Goal: Contribute content: Contribute content

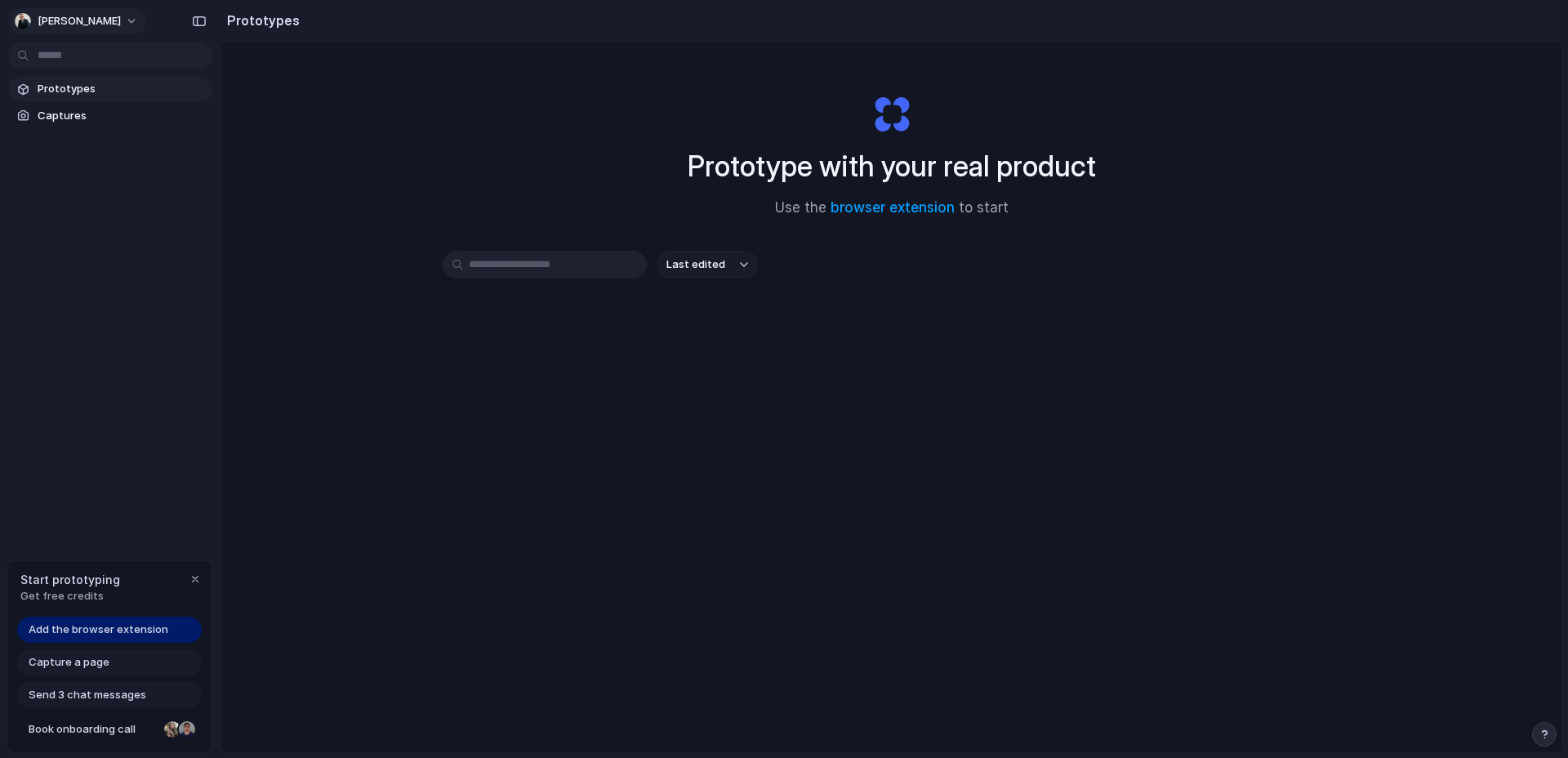
click at [103, 31] on button "[PERSON_NAME]" at bounding box center [77, 21] width 138 height 26
click at [96, 18] on div "Settings Invite members Change theme Sign out" at bounding box center [784, 379] width 1568 height 758
click at [96, 19] on button "[PERSON_NAME]" at bounding box center [77, 21] width 138 height 26
click at [96, 19] on div "Settings Invite members Change theme Sign out" at bounding box center [784, 379] width 1568 height 758
click at [863, 212] on link "browser extension" at bounding box center [893, 207] width 125 height 17
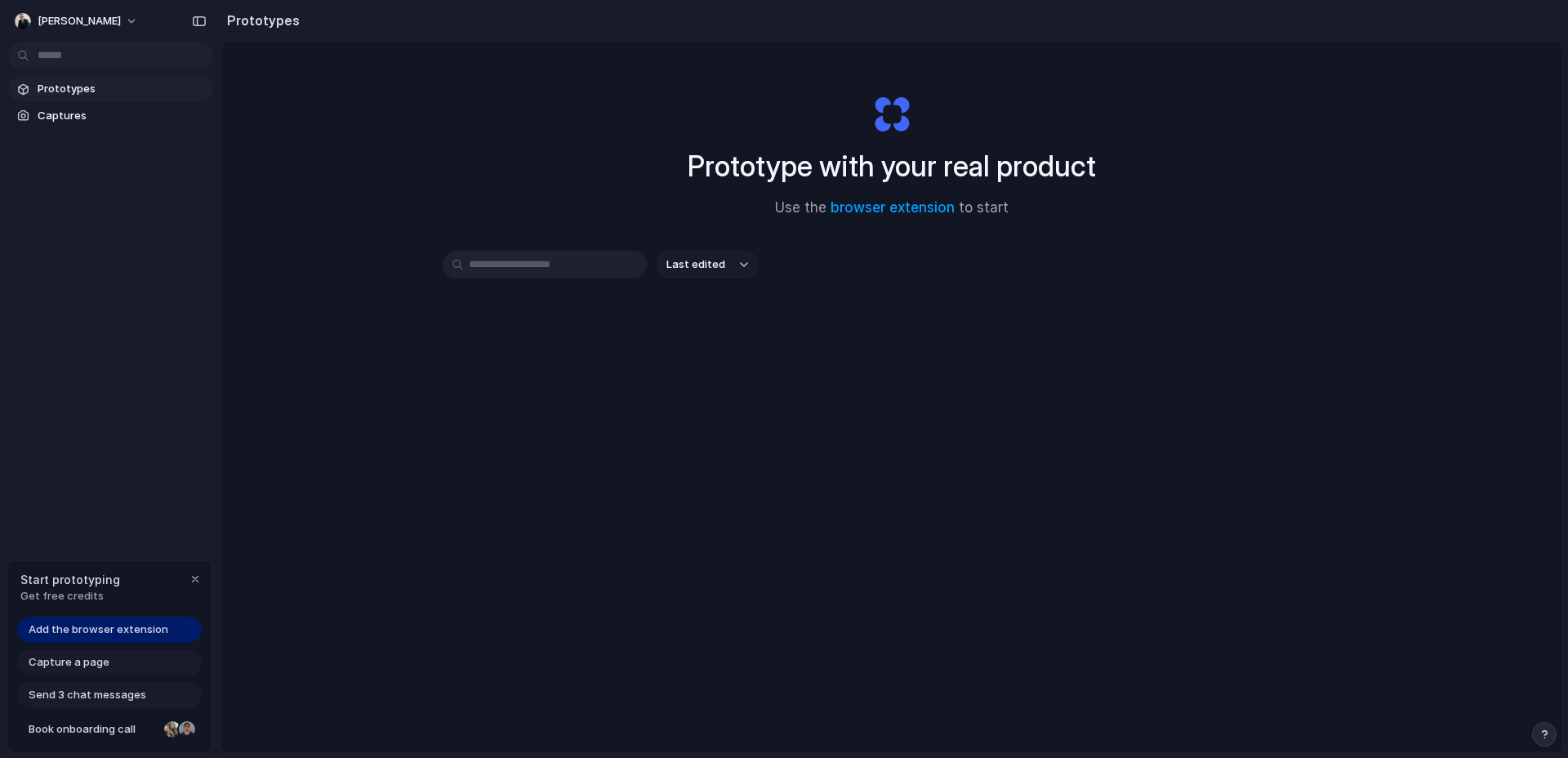
click at [907, 379] on div at bounding box center [907, 379] width 0 height 0
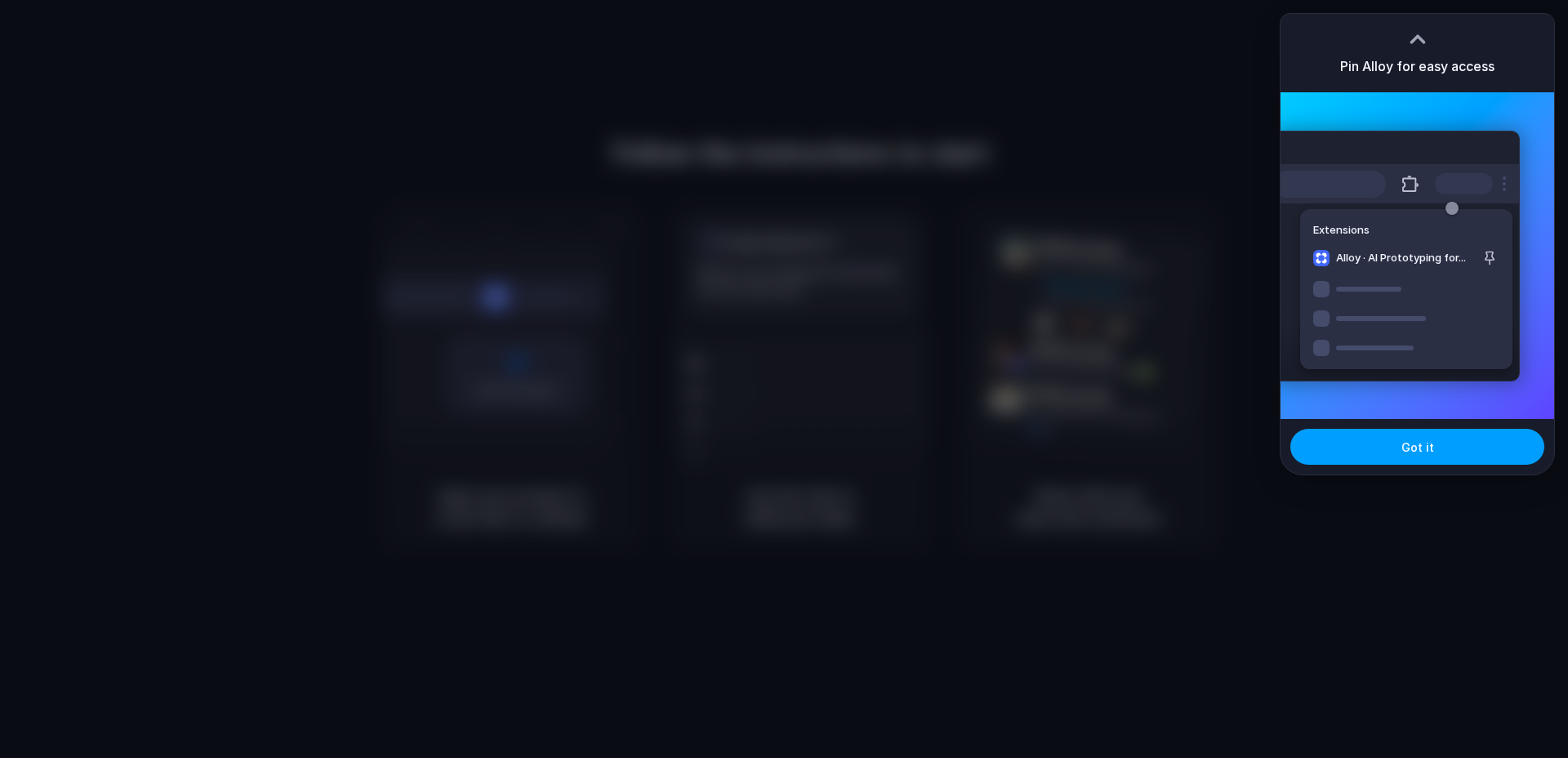
click at [1424, 460] on button "Got it" at bounding box center [1417, 446] width 254 height 36
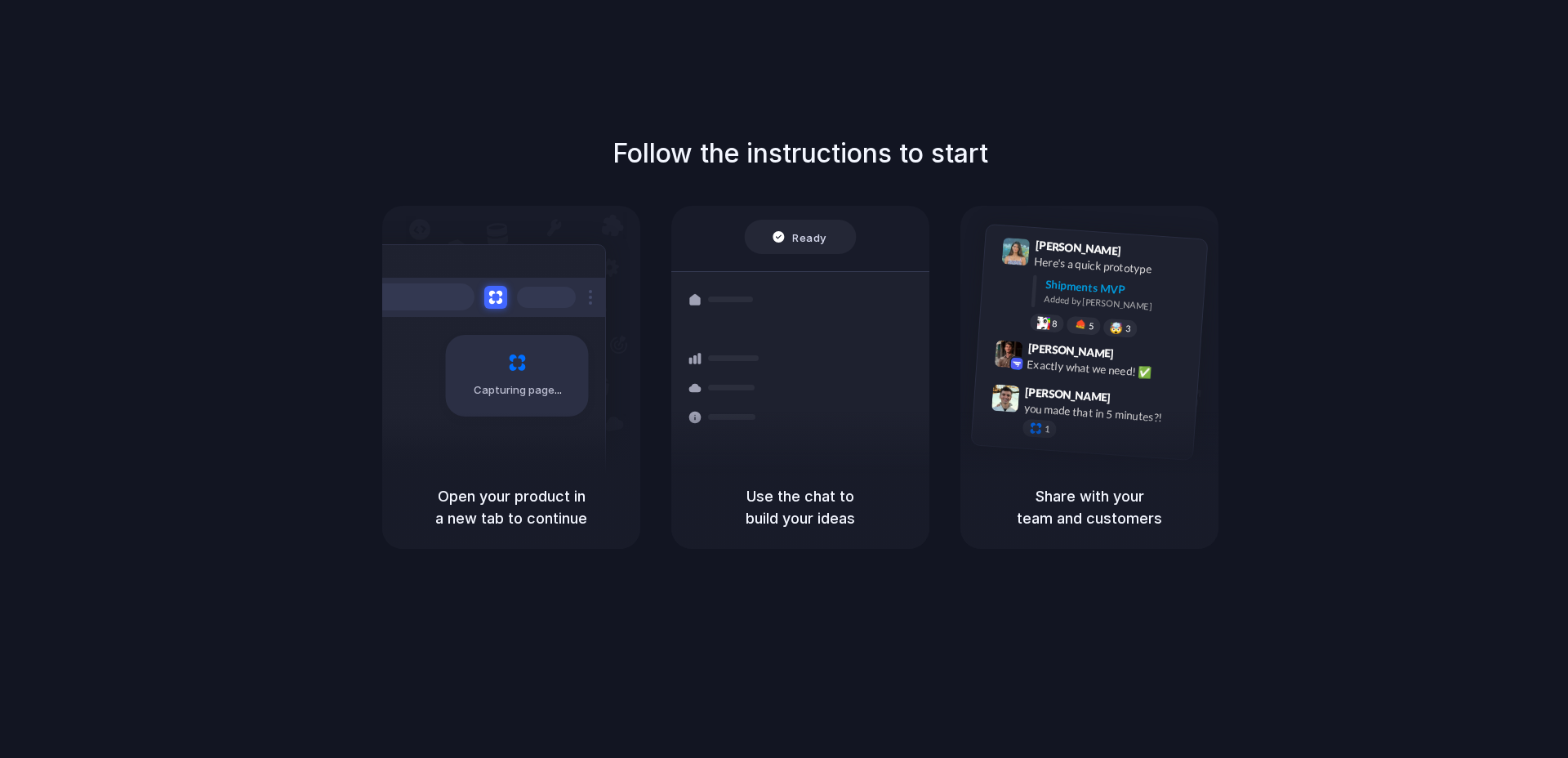
click at [305, 406] on div "Follow the instructions to start Capturing page Open your product in a new tab …" at bounding box center [801, 341] width 1568 height 415
click at [1382, 185] on div "Follow the instructions to start Capturing page Open your product in a new tab …" at bounding box center [801, 341] width 1568 height 415
click at [1345, 231] on div "Follow the instructions to start Capturing page Open your product in a new tab …" at bounding box center [801, 341] width 1568 height 415
drag, startPoint x: 770, startPoint y: 503, endPoint x: 777, endPoint y: 520, distance: 18.4
click at [770, 503] on h5 "Use the chat to build your ideas" at bounding box center [800, 507] width 219 height 44
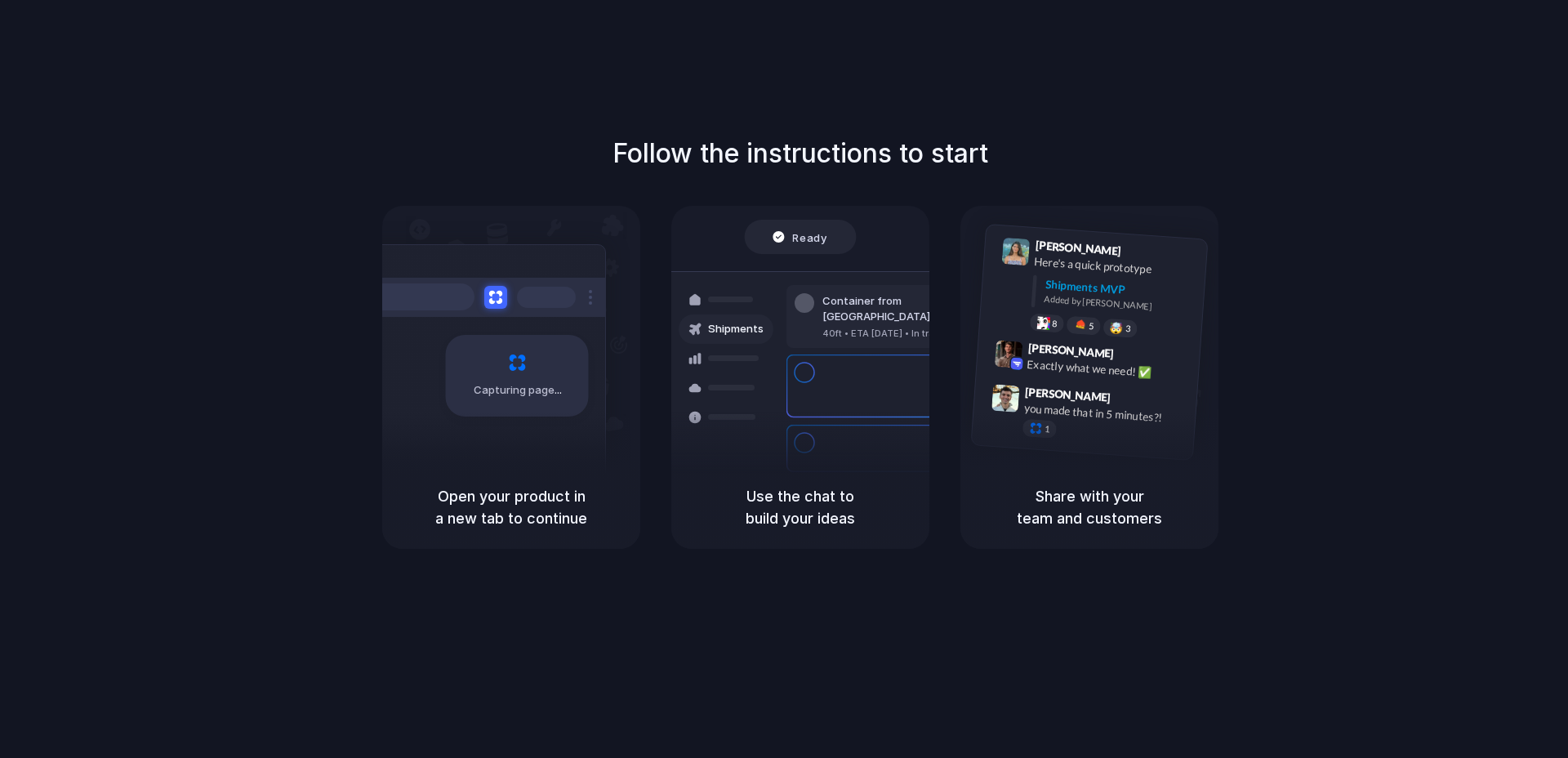
click at [422, 201] on div "Follow the instructions to start Capturing page Open your product in a new tab …" at bounding box center [801, 341] width 1568 height 415
click at [1535, 173] on div "Follow the instructions to start Capturing page Open your product in a new tab …" at bounding box center [801, 341] width 1568 height 415
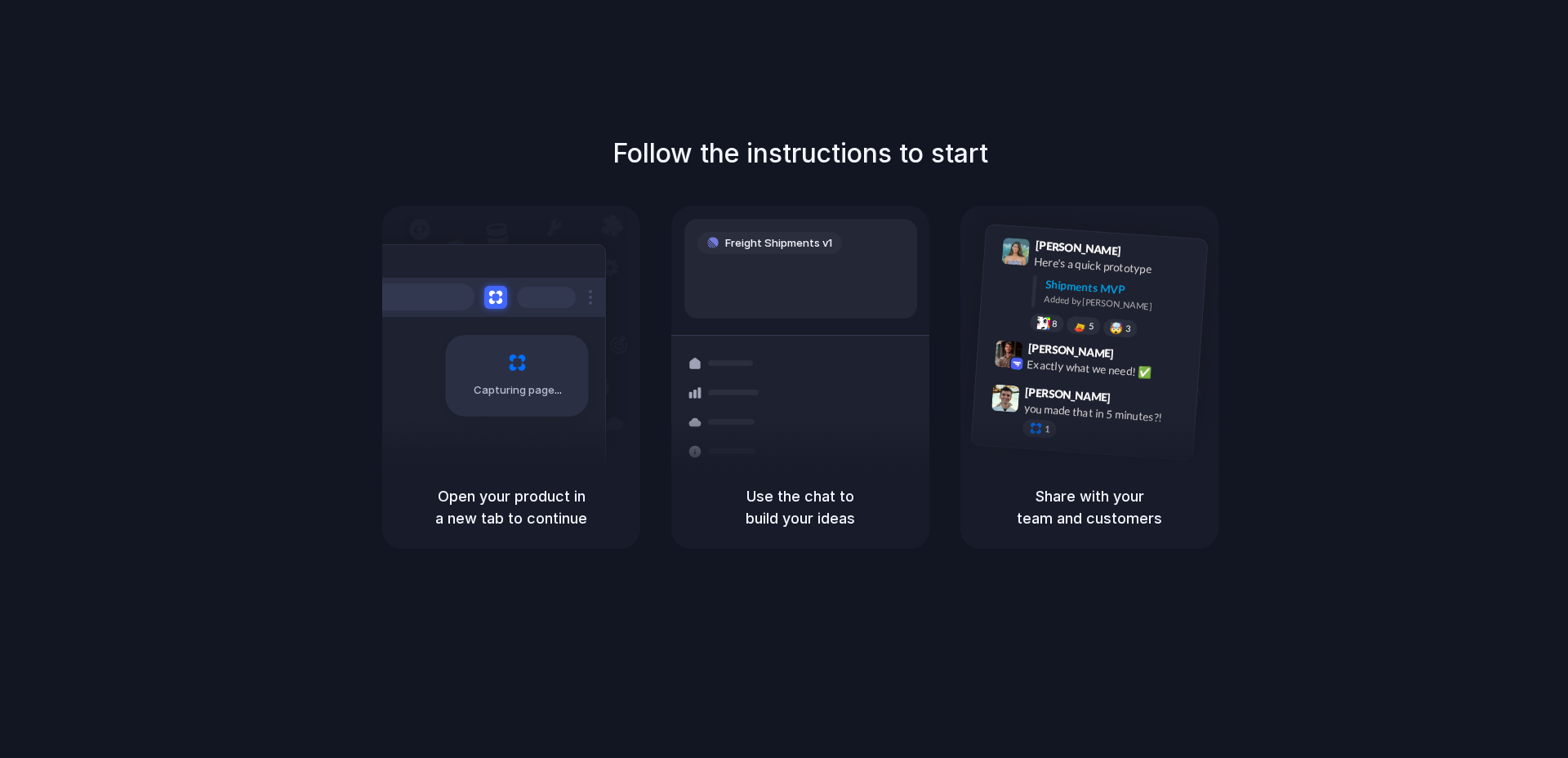
drag, startPoint x: 996, startPoint y: 598, endPoint x: 893, endPoint y: 376, distance: 244.7
click at [990, 583] on div "Follow the instructions to start Capturing page Open your product in a new tab …" at bounding box center [801, 395] width 1601 height 791
drag, startPoint x: 657, startPoint y: 118, endPoint x: 638, endPoint y: 193, distance: 77.4
click at [656, 117] on div "Follow the instructions to start Capturing page Open your product in a new tab …" at bounding box center [801, 395] width 1601 height 791
click at [499, 423] on div "Capturing page" at bounding box center [482, 370] width 246 height 251
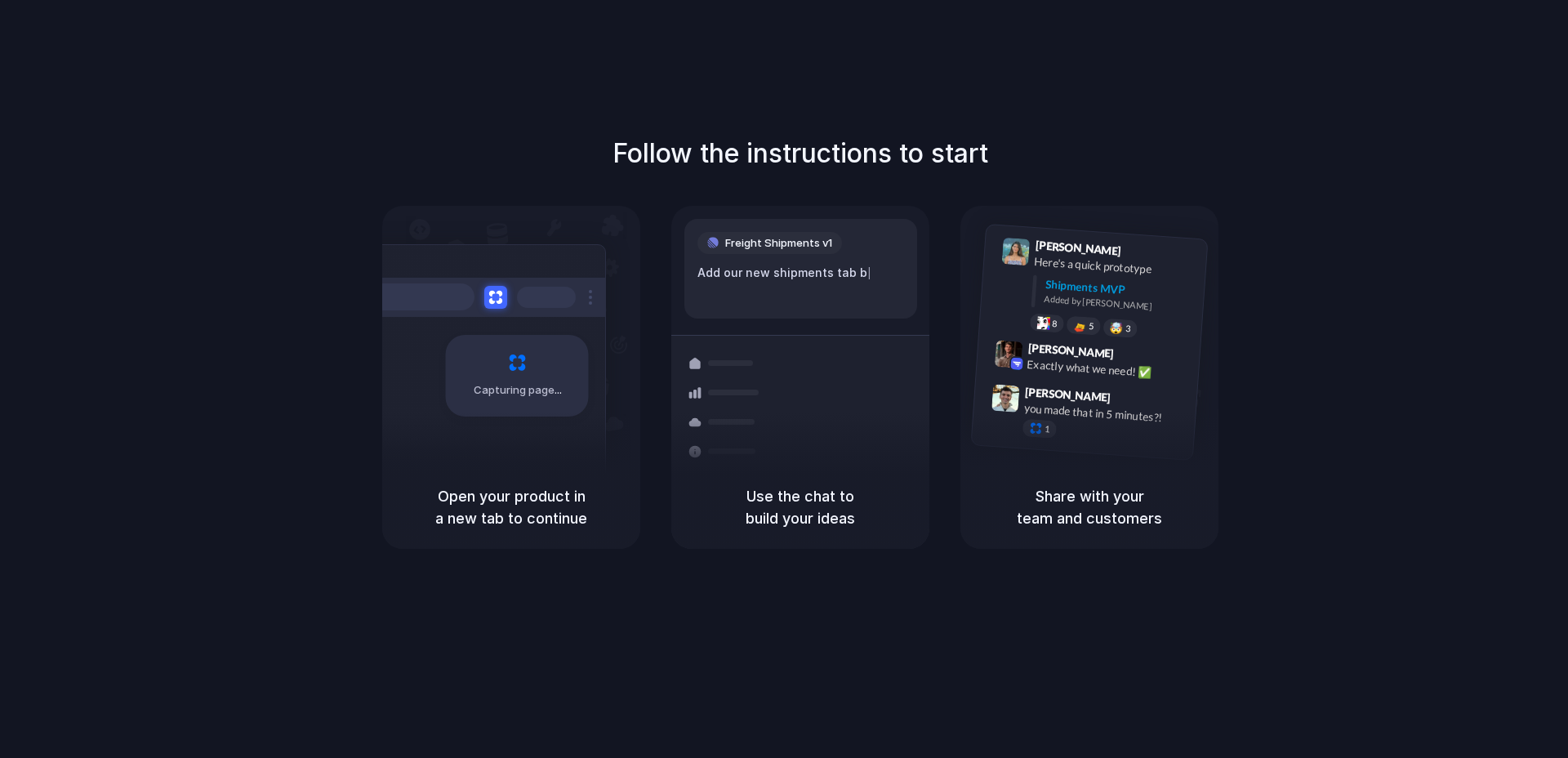
drag, startPoint x: 585, startPoint y: 313, endPoint x: 535, endPoint y: 489, distance: 183.0
click at [584, 321] on div "Capturing page" at bounding box center [482, 370] width 246 height 251
drag, startPoint x: 535, startPoint y: 490, endPoint x: 678, endPoint y: 501, distance: 143.4
click at [551, 494] on h5 "Open your product in a new tab to continue" at bounding box center [511, 507] width 219 height 44
drag, startPoint x: 901, startPoint y: 514, endPoint x: 1120, endPoint y: 521, distance: 219.1
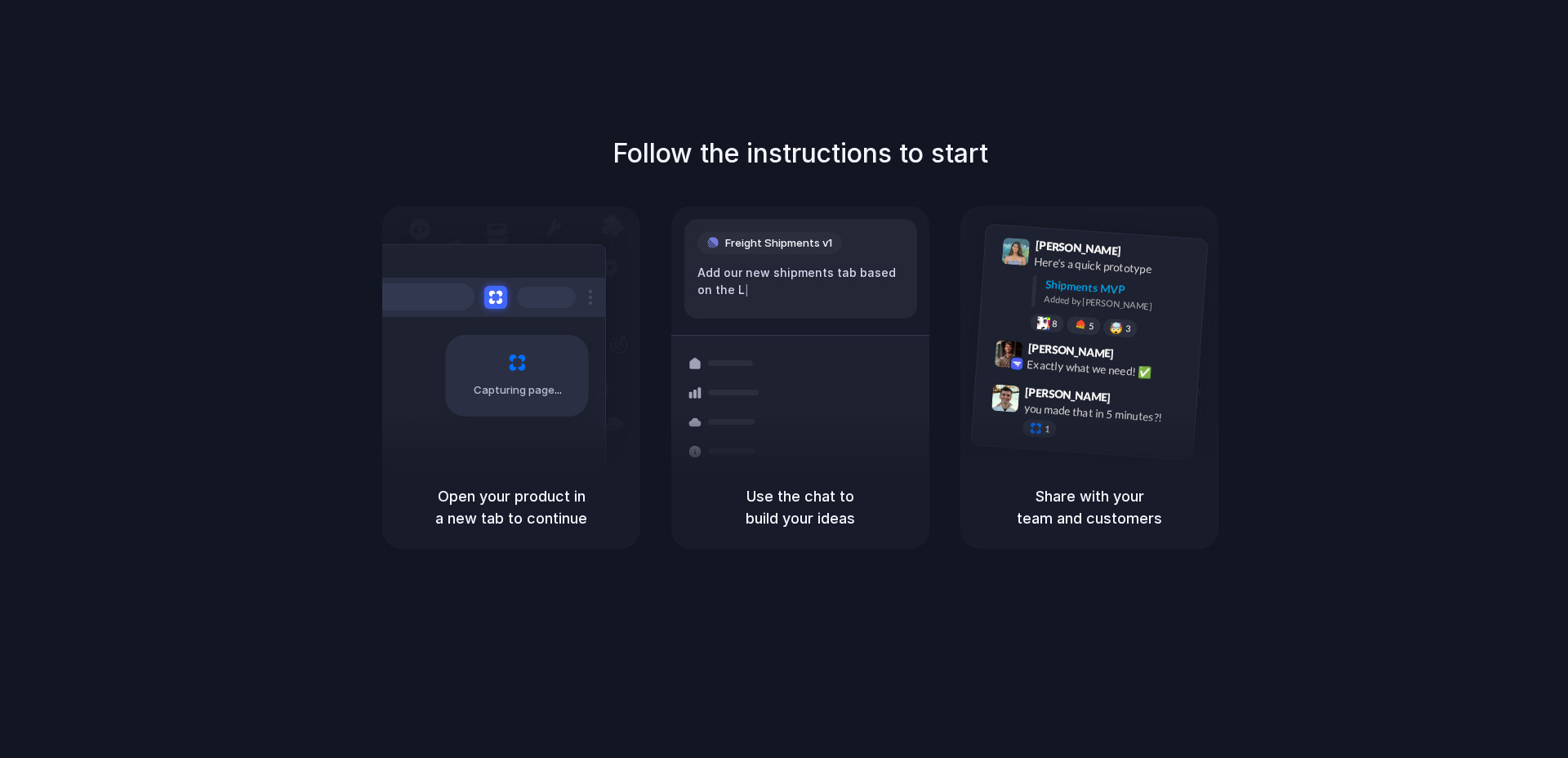
click at [1025, 522] on div "Capturing page Open your product in a new tab to continue Freight Shipments v1 …" at bounding box center [800, 377] width 836 height 343
drag, startPoint x: 1184, startPoint y: 517, endPoint x: 1197, endPoint y: 469, distance: 49.7
click at [1186, 513] on h5 "Share with your team and customers" at bounding box center [1089, 507] width 219 height 44
click at [1082, 299] on div "Lily Parker 9:41 AM Here's a quick prototype Shipments MVP Added by Alloy 8 5 🤯…" at bounding box center [1093, 289] width 228 height 118
click at [1079, 185] on div "Follow the instructions to start Capturing page Open your product in a new tab …" at bounding box center [801, 341] width 1568 height 415
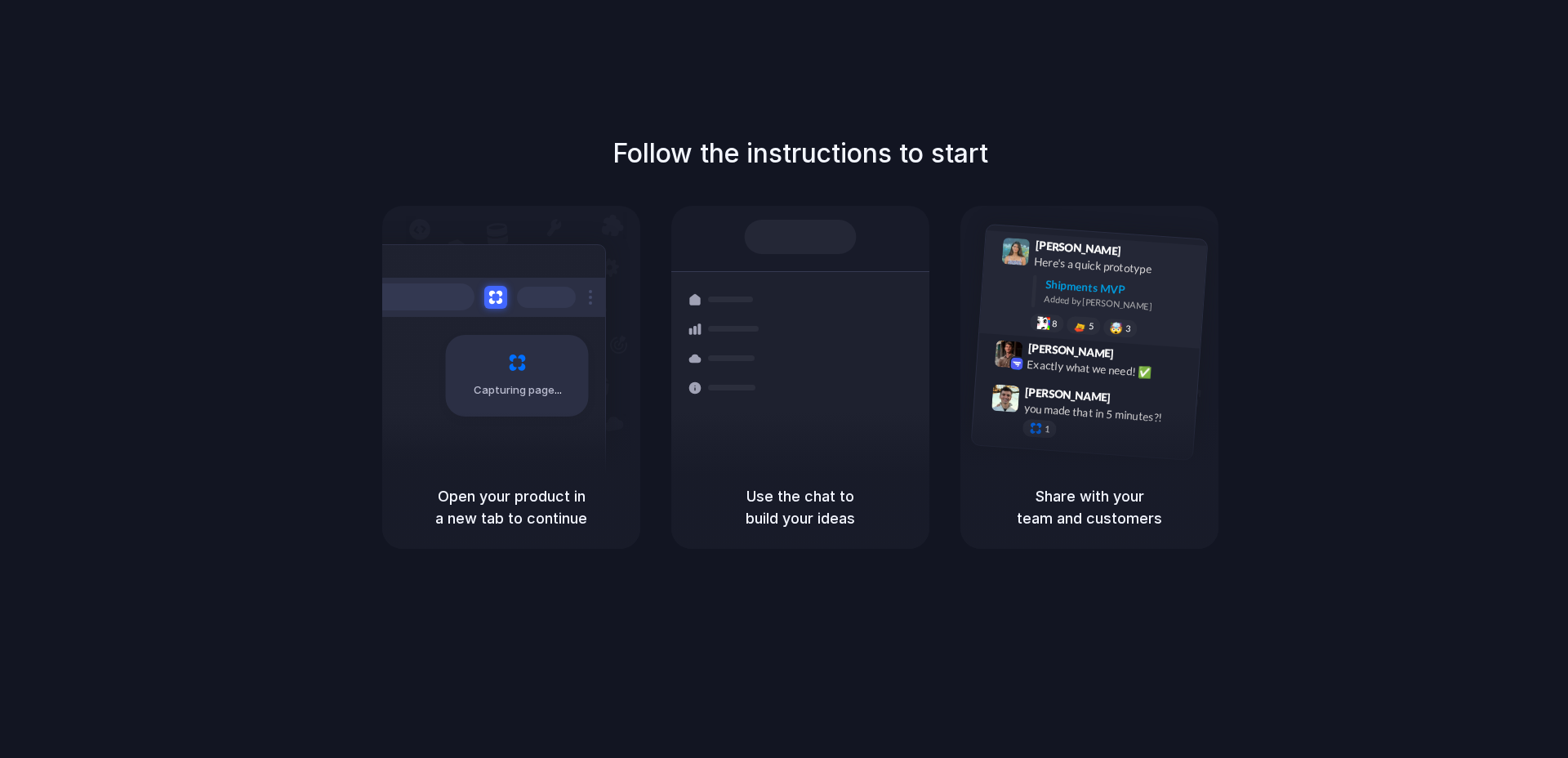
click at [1092, 272] on div "Here's a quick prototype" at bounding box center [1116, 266] width 164 height 28
drag, startPoint x: 1110, startPoint y: 319, endPoint x: 1109, endPoint y: 386, distance: 67.0
click at [1109, 352] on div "Lily Parker 9:41 AM Here's a quick prototype Shipments MVP Added by Alloy 8 5 🤯…" at bounding box center [1090, 342] width 238 height 237
drag, startPoint x: 1106, startPoint y: 401, endPoint x: 1110, endPoint y: 439, distance: 38.2
click at [1100, 414] on div "Simon Kubica 9:47 AM you made that in 5 minutes?! 1" at bounding box center [1102, 417] width 171 height 61
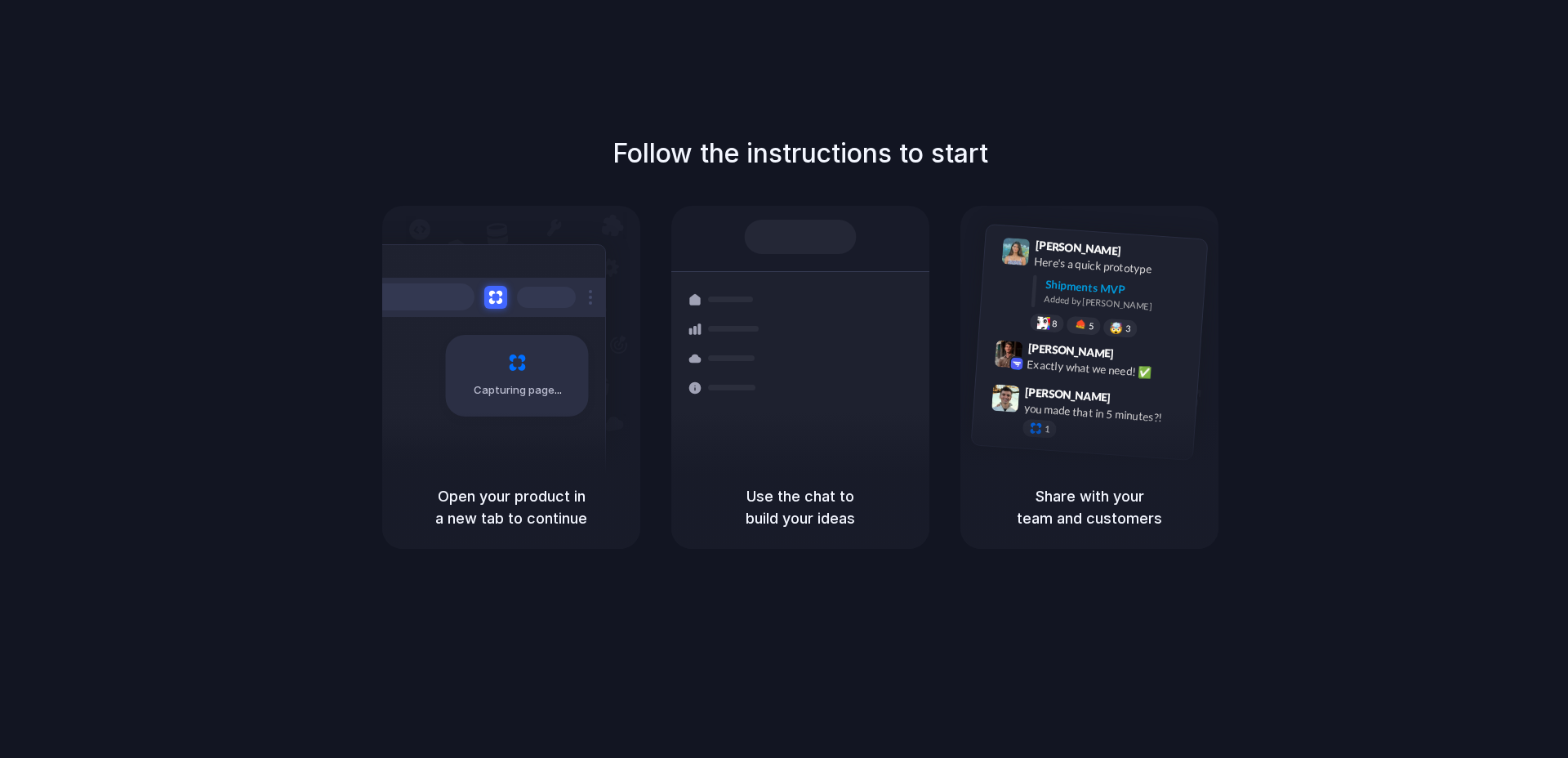
drag, startPoint x: 1110, startPoint y: 440, endPoint x: 1119, endPoint y: 459, distance: 21.0
click at [1118, 454] on div "Lily Parker 9:41 AM Here's a quick prototype Shipments MVP Added by Alloy 8 5 🤯…" at bounding box center [1090, 335] width 259 height 259
drag, startPoint x: 1116, startPoint y: 492, endPoint x: 1083, endPoint y: 411, distance: 87.5
click at [1116, 492] on h5 "Share with your team and customers" at bounding box center [1089, 507] width 219 height 44
drag, startPoint x: 1062, startPoint y: 387, endPoint x: 1026, endPoint y: 421, distance: 49.5
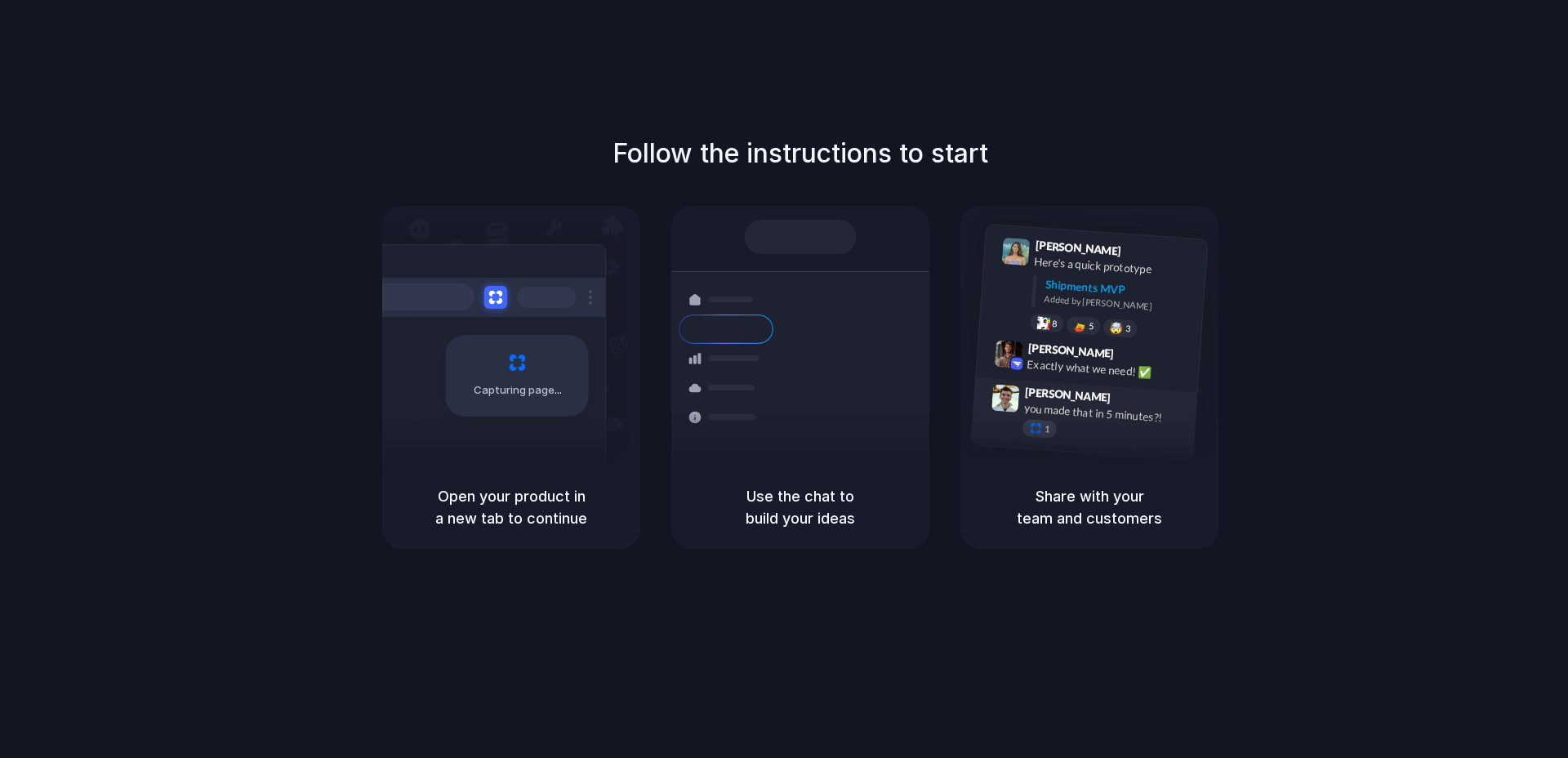
click at [1061, 390] on span "Simon Kubica" at bounding box center [1068, 393] width 86 height 23
click at [1028, 425] on div "1" at bounding box center [1041, 428] width 35 height 20
click at [1037, 425] on div at bounding box center [1036, 427] width 14 height 14
drag, startPoint x: 1038, startPoint y: 430, endPoint x: 1044, endPoint y: 413, distance: 18.0
click at [1038, 430] on div at bounding box center [1036, 427] width 14 height 14
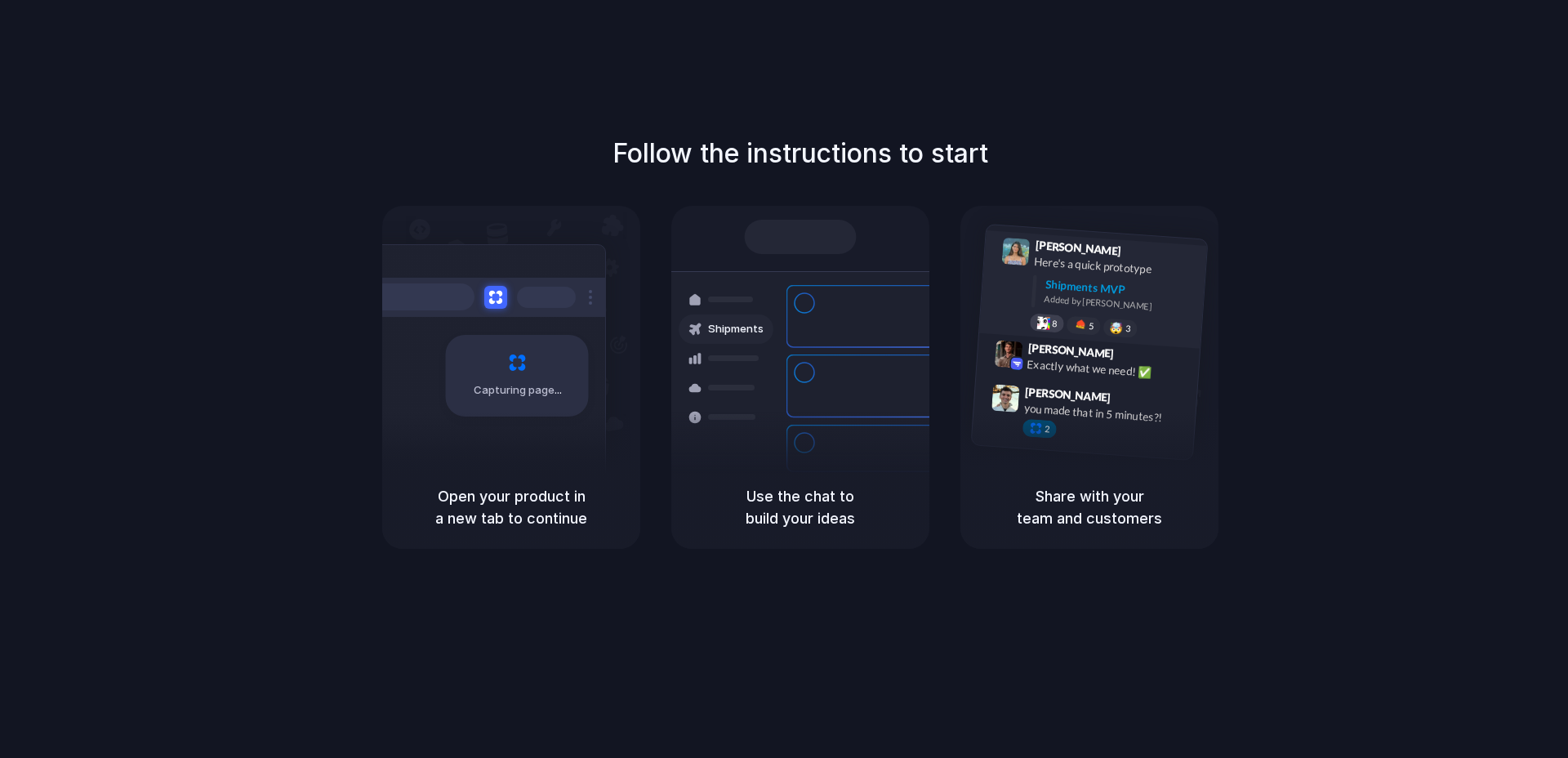
click at [1044, 319] on div at bounding box center [1043, 323] width 14 height 13
click at [1086, 323] on div "5" at bounding box center [1083, 325] width 35 height 20
drag, startPoint x: 1129, startPoint y: 326, endPoint x: 1442, endPoint y: 381, distance: 317.8
click at [1149, 336] on div "9 6 🤯 3" at bounding box center [1112, 326] width 164 height 29
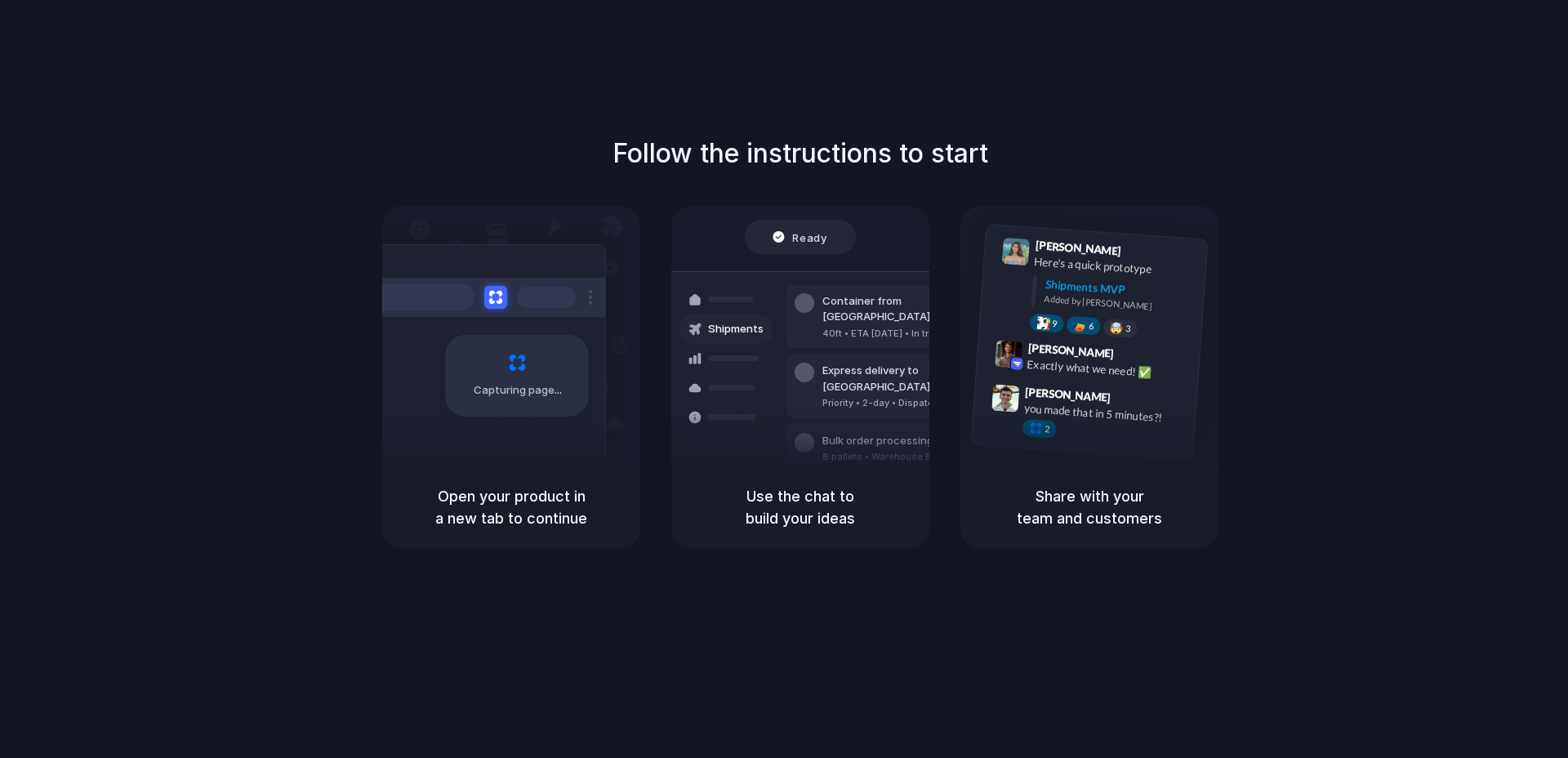
drag, startPoint x: 853, startPoint y: 237, endPoint x: 786, endPoint y: 233, distance: 67.1
click at [853, 238] on div "Ready" at bounding box center [801, 236] width 112 height 34
click at [786, 233] on div "Ready" at bounding box center [800, 237] width 55 height 17
click at [1349, 153] on div "Follow the instructions to start Capturing page Open your product in a new tab …" at bounding box center [801, 341] width 1568 height 415
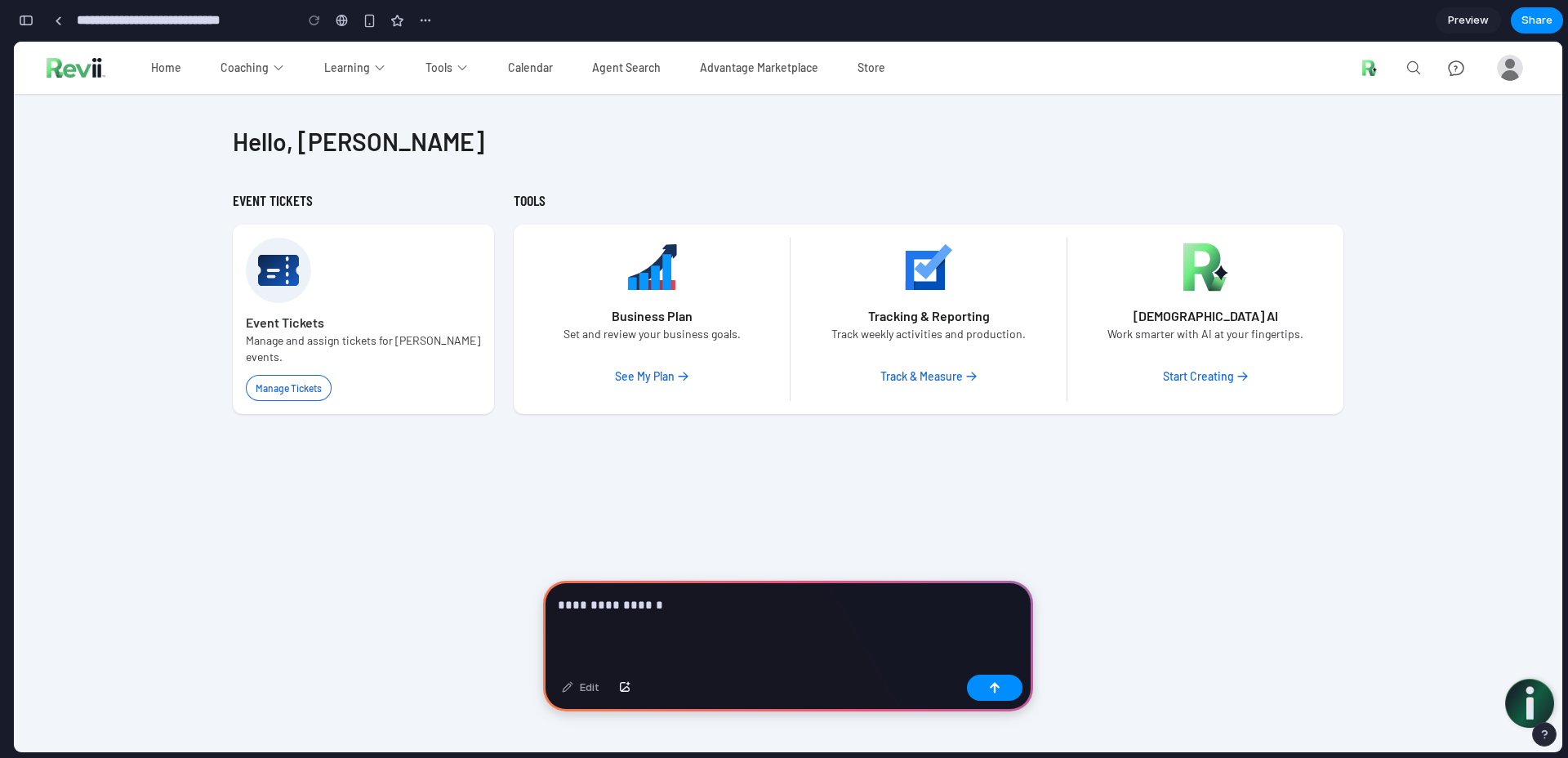
click at [689, 619] on div "**********" at bounding box center [788, 624] width 490 height 87
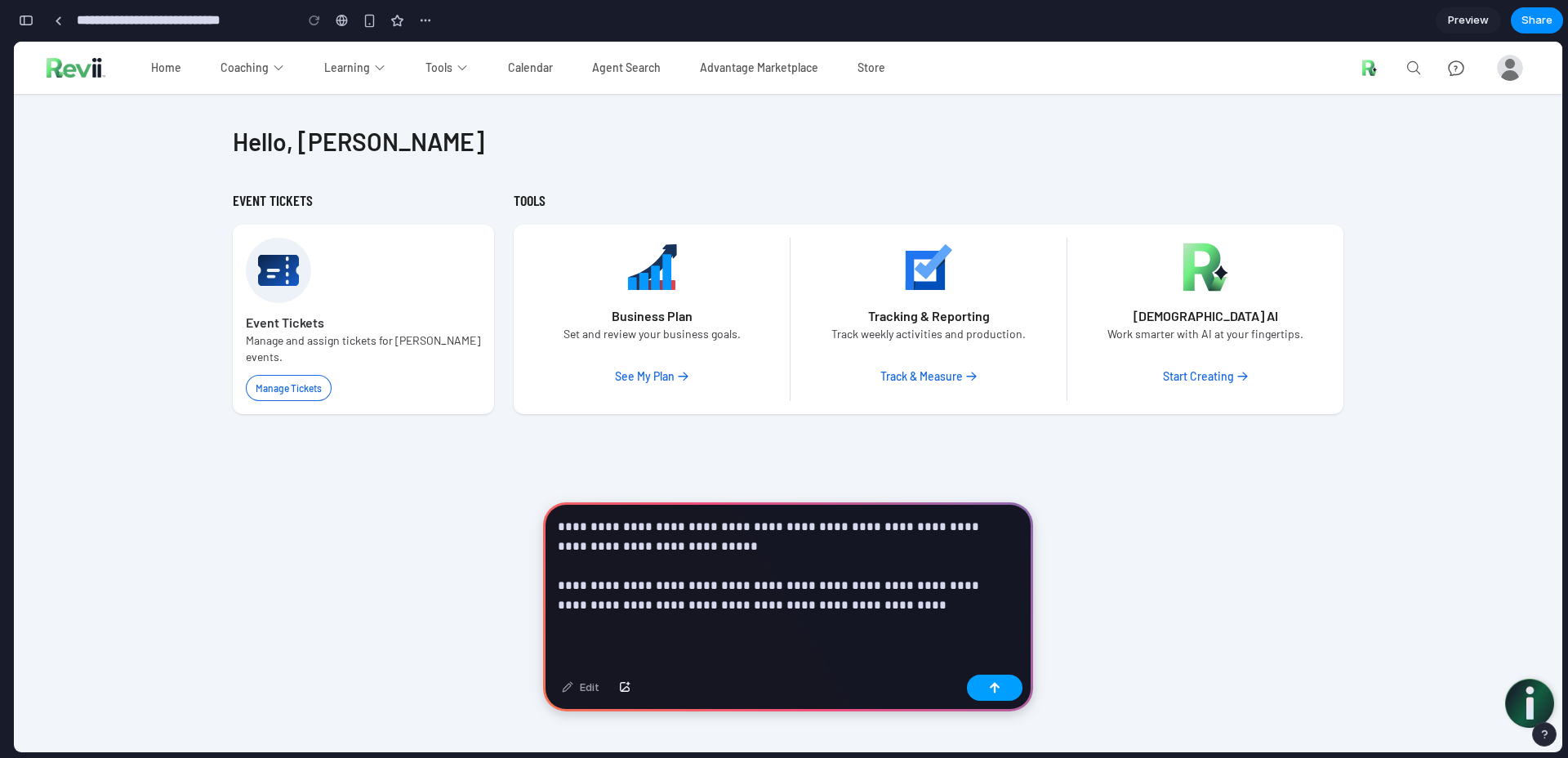
click at [985, 698] on button "button" at bounding box center [995, 687] width 56 height 26
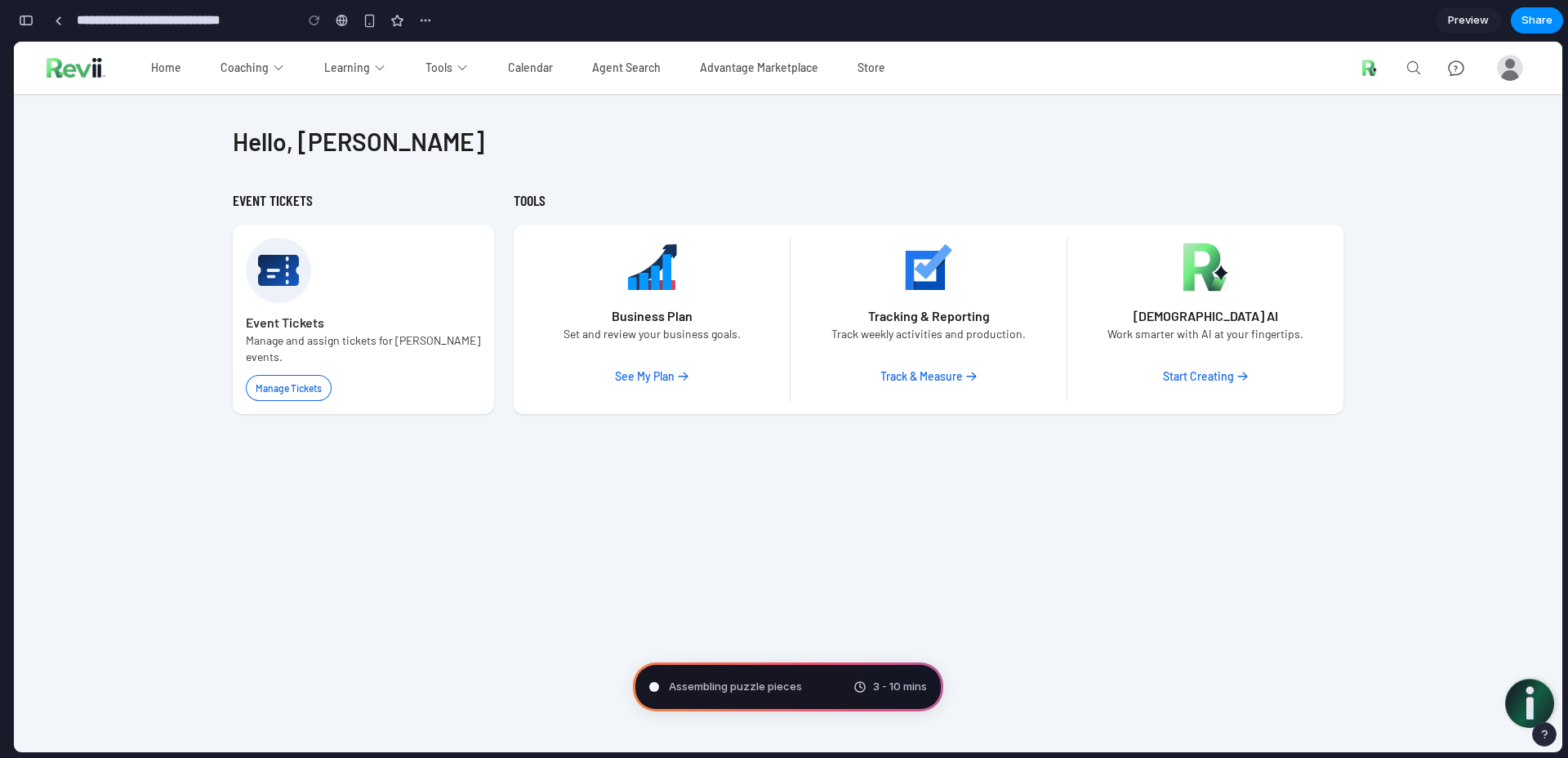
click at [856, 687] on div "3 - 10 mins" at bounding box center [890, 687] width 73 height 17
type input "**********"
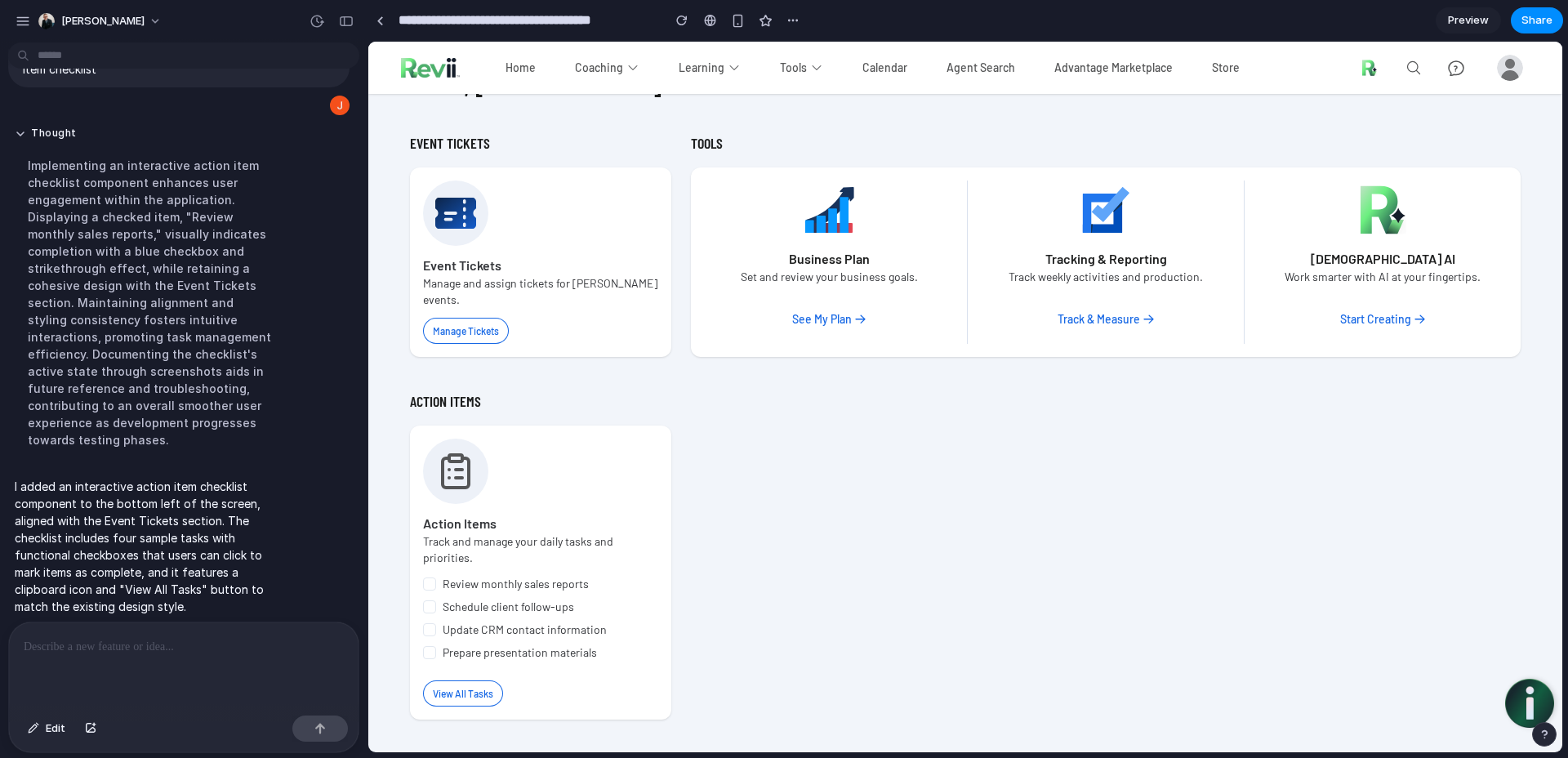
scroll to position [58, 0]
click at [426, 584] on button at bounding box center [430, 584] width 13 height 13
click at [429, 583] on button at bounding box center [430, 584] width 13 height 13
click at [429, 601] on button at bounding box center [430, 607] width 13 height 13
click at [426, 605] on icon at bounding box center [429, 607] width 6 height 4
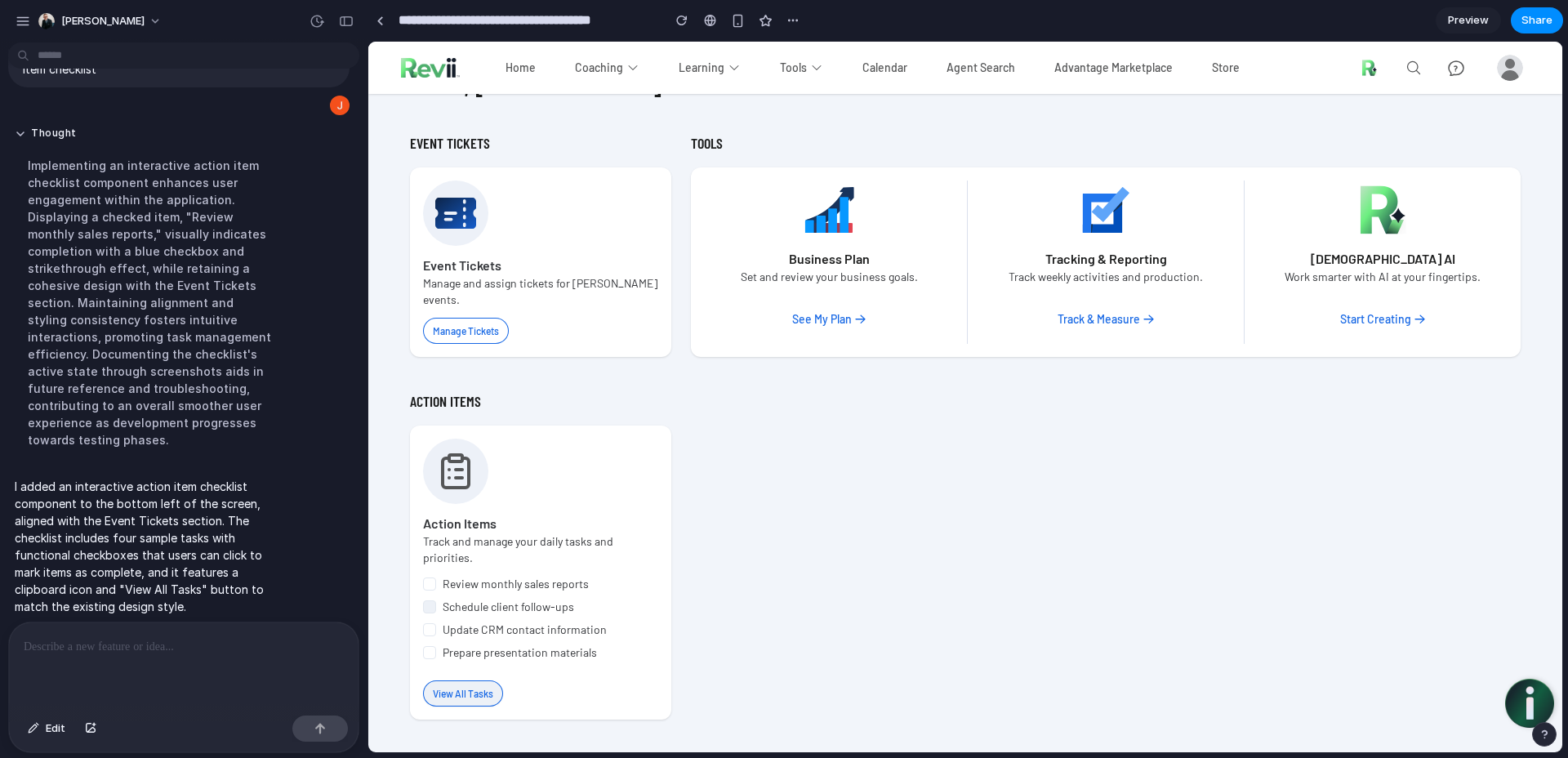
click at [469, 697] on span "View All Tasks" at bounding box center [463, 694] width 60 height 11
click at [825, 578] on div "ACTION ITEMS Action Items Track and manage your daily tasks and priorities. Rev…" at bounding box center [965, 554] width 1111 height 330
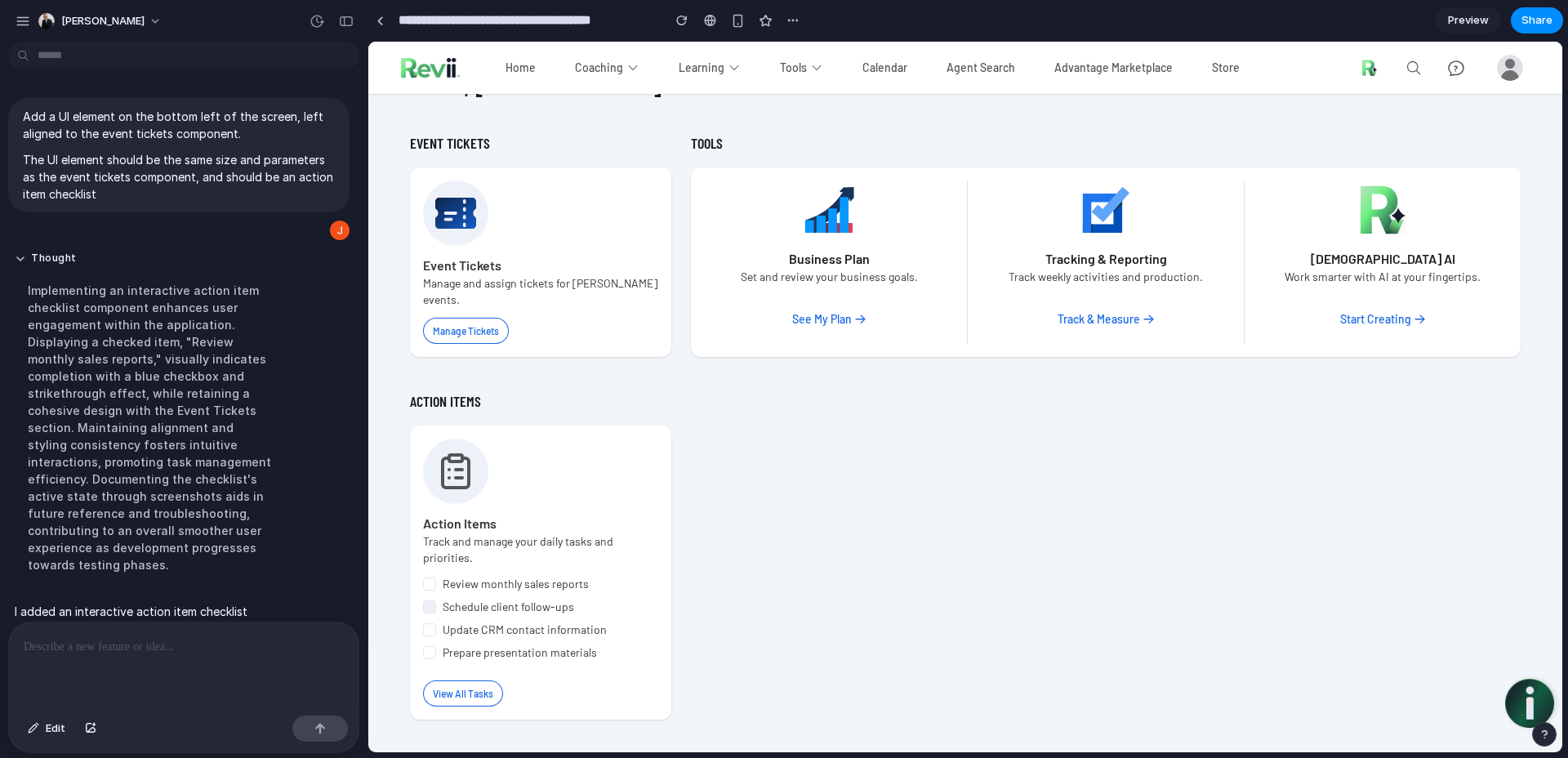
click at [346, 56] on html "**********" at bounding box center [784, 379] width 1568 height 758
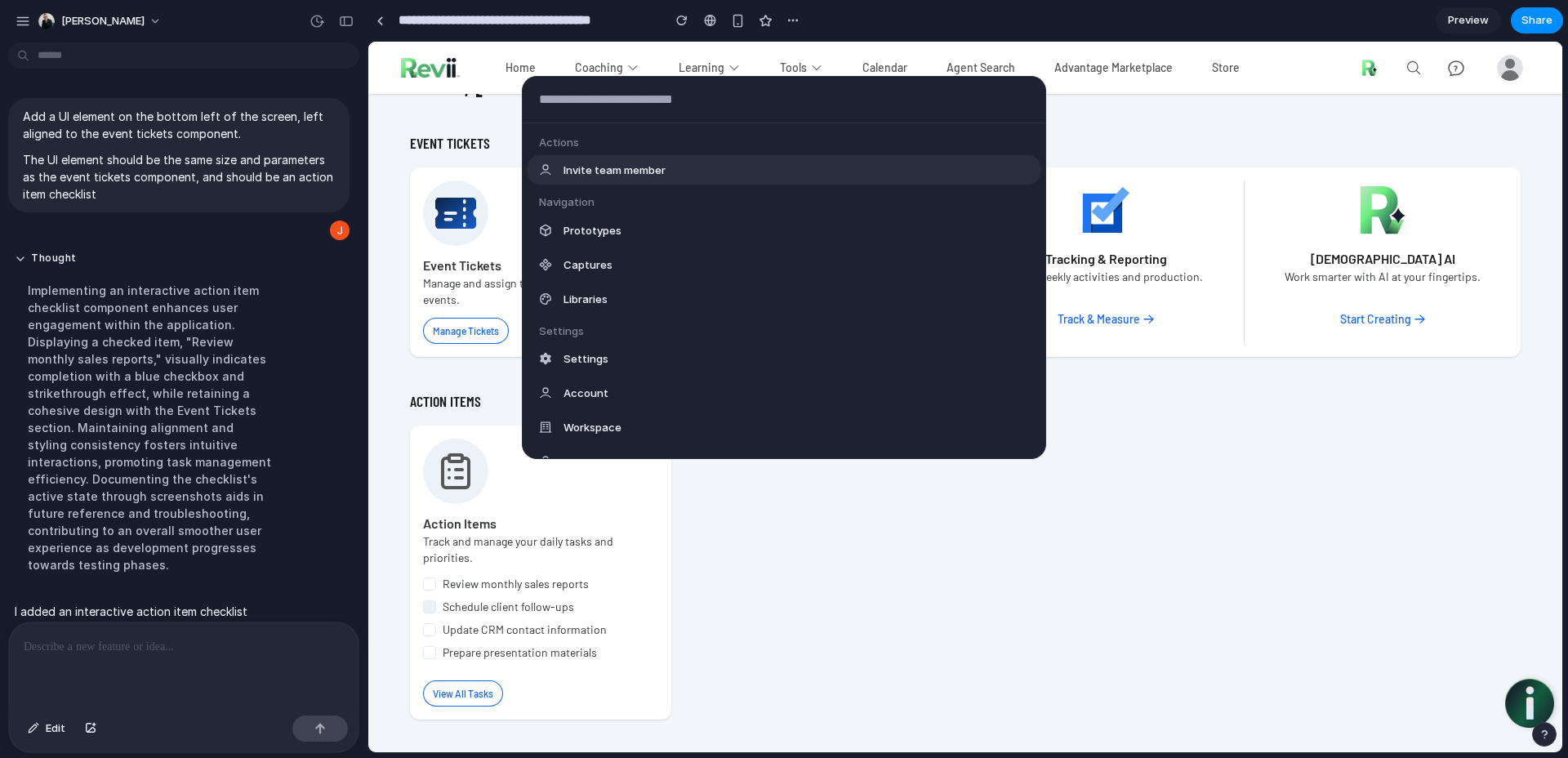
click at [288, 73] on div "Actions Invite team member Navigation Prototypes Captures Libraries Settings Se…" at bounding box center [784, 379] width 1568 height 758
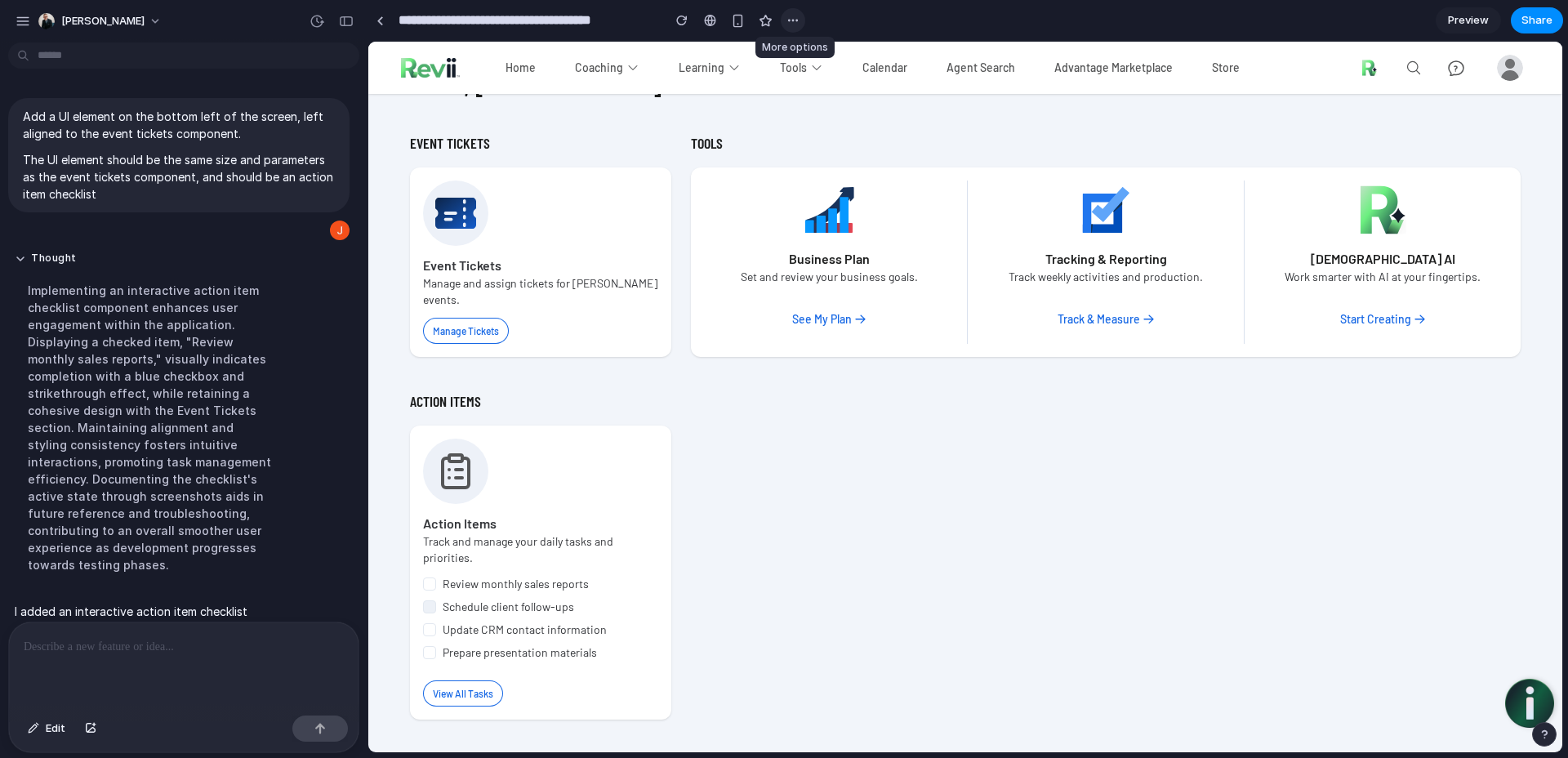
click at [792, 24] on div "button" at bounding box center [793, 20] width 13 height 13
click at [792, 24] on div "Duplicate Delete" at bounding box center [784, 379] width 1568 height 758
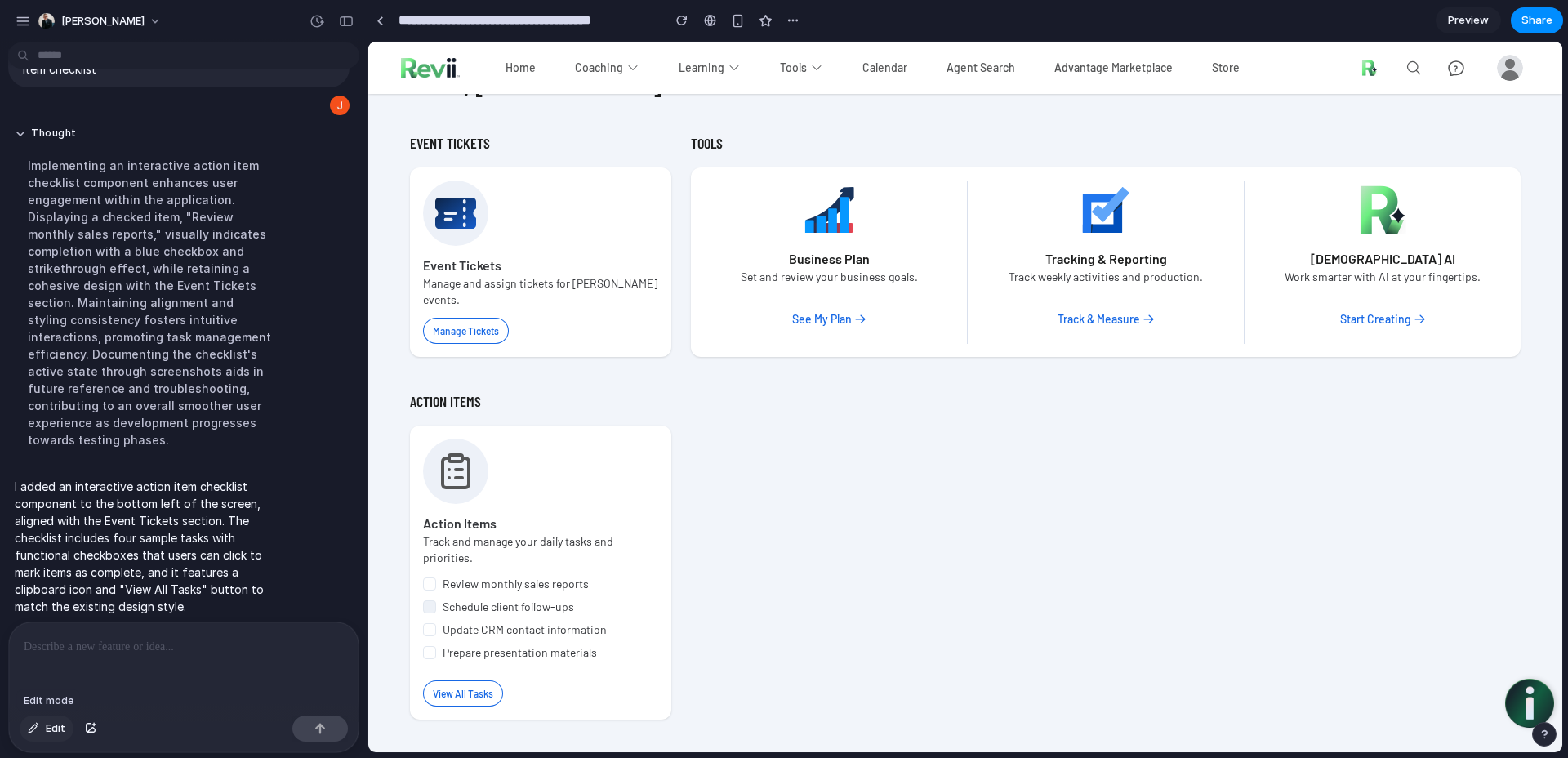
click at [42, 728] on button "Edit" at bounding box center [47, 728] width 54 height 26
click at [149, 577] on p "I added an interactive action item checklist component to the bottom left of th…" at bounding box center [151, 547] width 272 height 138
drag, startPoint x: 157, startPoint y: 571, endPoint x: 77, endPoint y: 566, distance: 80.2
click at [77, 566] on p "I added an interactive action item checklist component to the bottom left of th…" at bounding box center [151, 547] width 272 height 138
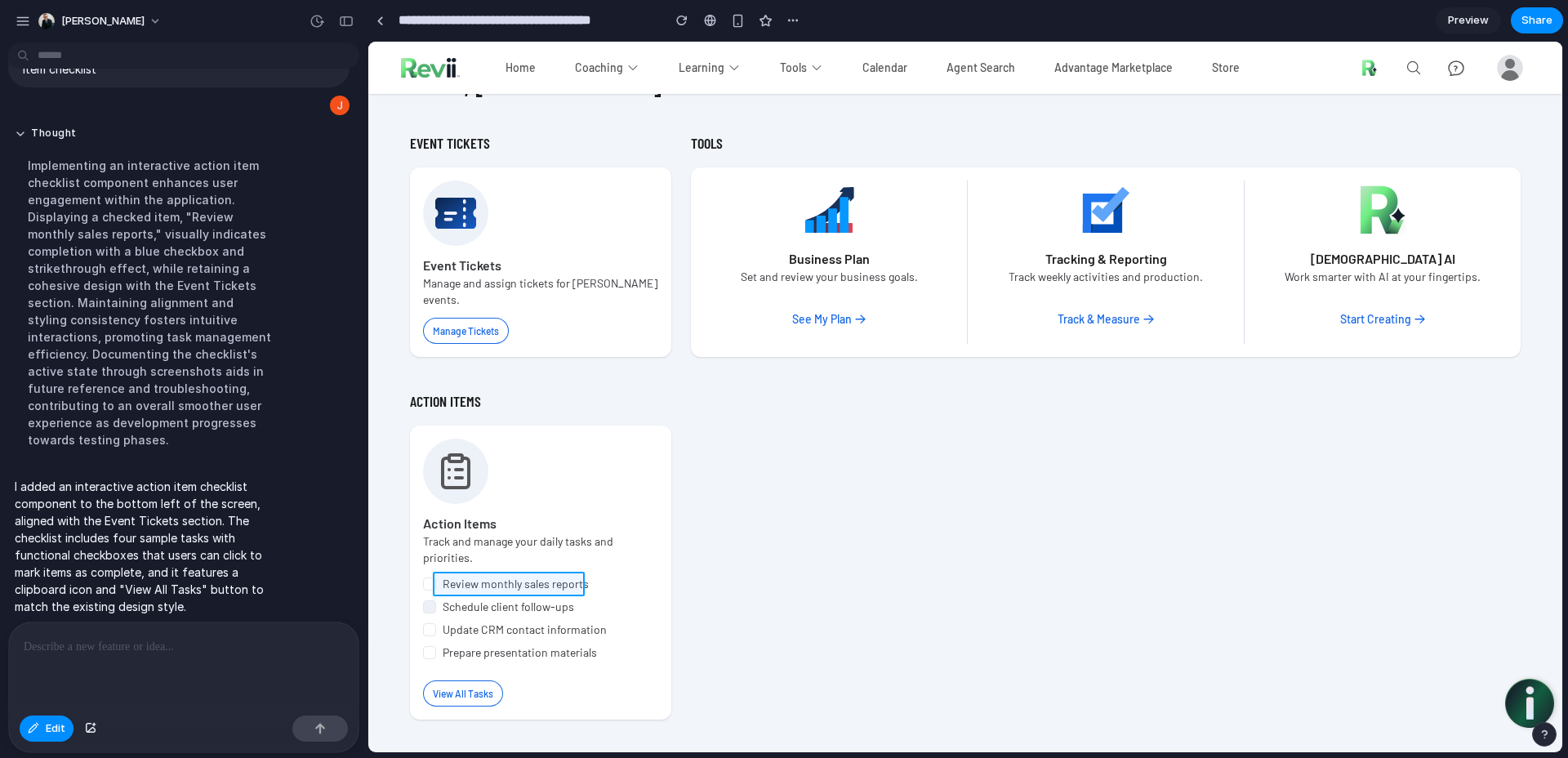
click at [554, 580] on div at bounding box center [965, 397] width 1193 height 710
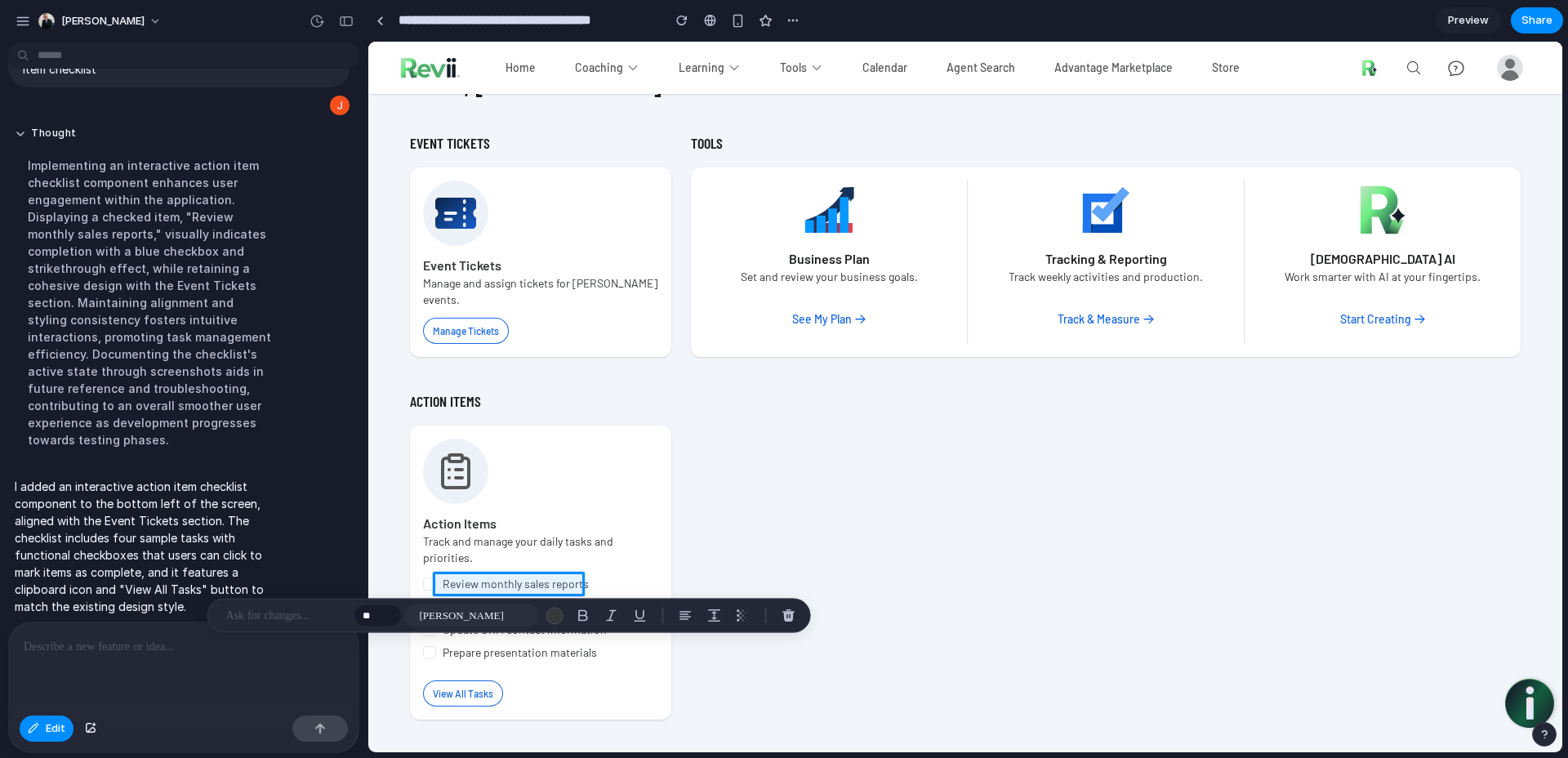
click at [304, 366] on div "Thought Implementing an interactive action item checklist component enhances us…" at bounding box center [179, 293] width 341 height 352
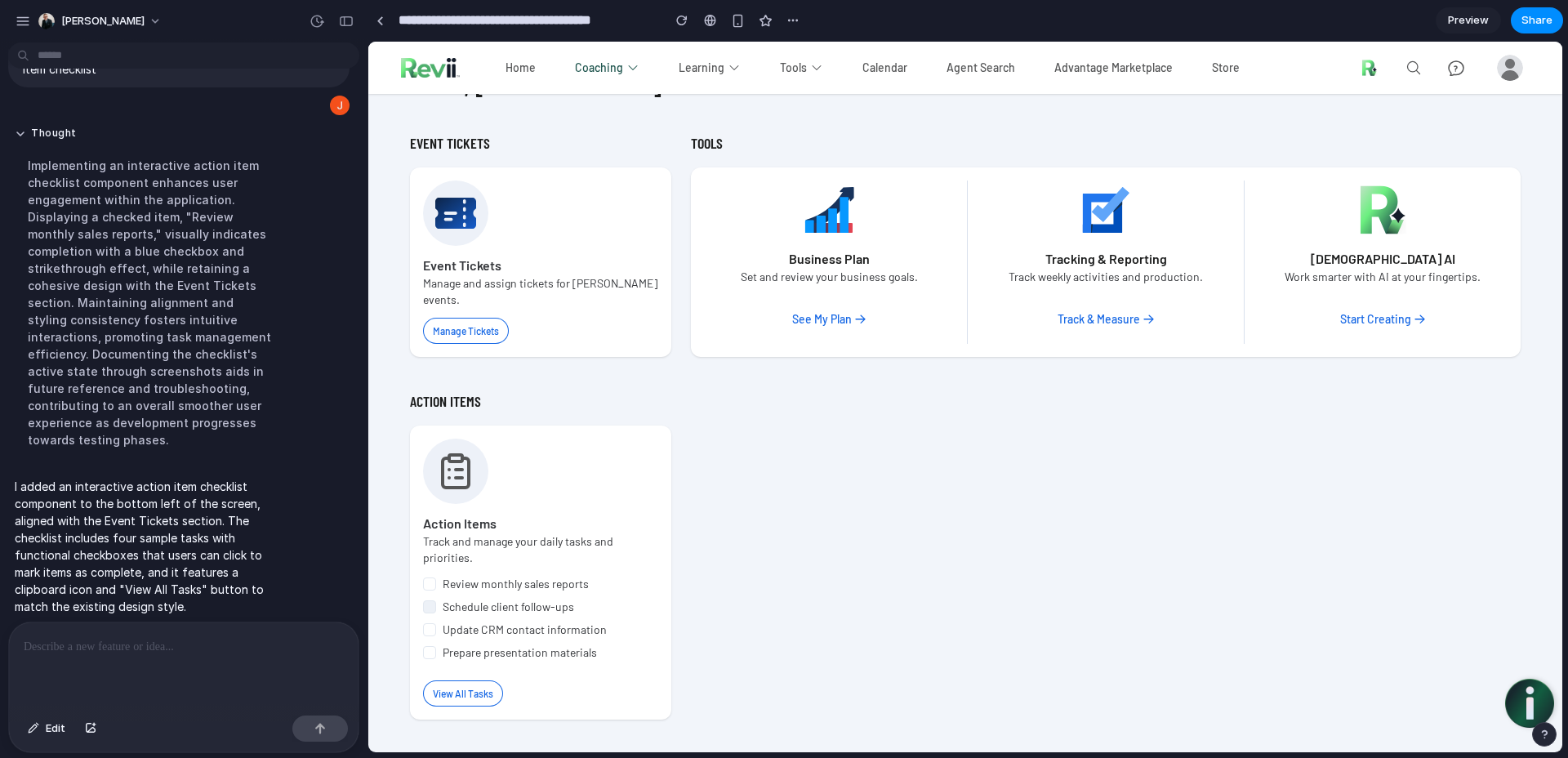
click at [617, 70] on div "Coaching" at bounding box center [606, 68] width 64 height 17
click at [600, 64] on div "Coaching" at bounding box center [606, 68] width 64 height 17
click at [601, 64] on div "Coaching" at bounding box center [606, 68] width 64 height 17
click at [670, 97] on div "Hello, [PERSON_NAME]" at bounding box center [965, 85] width 1111 height 30
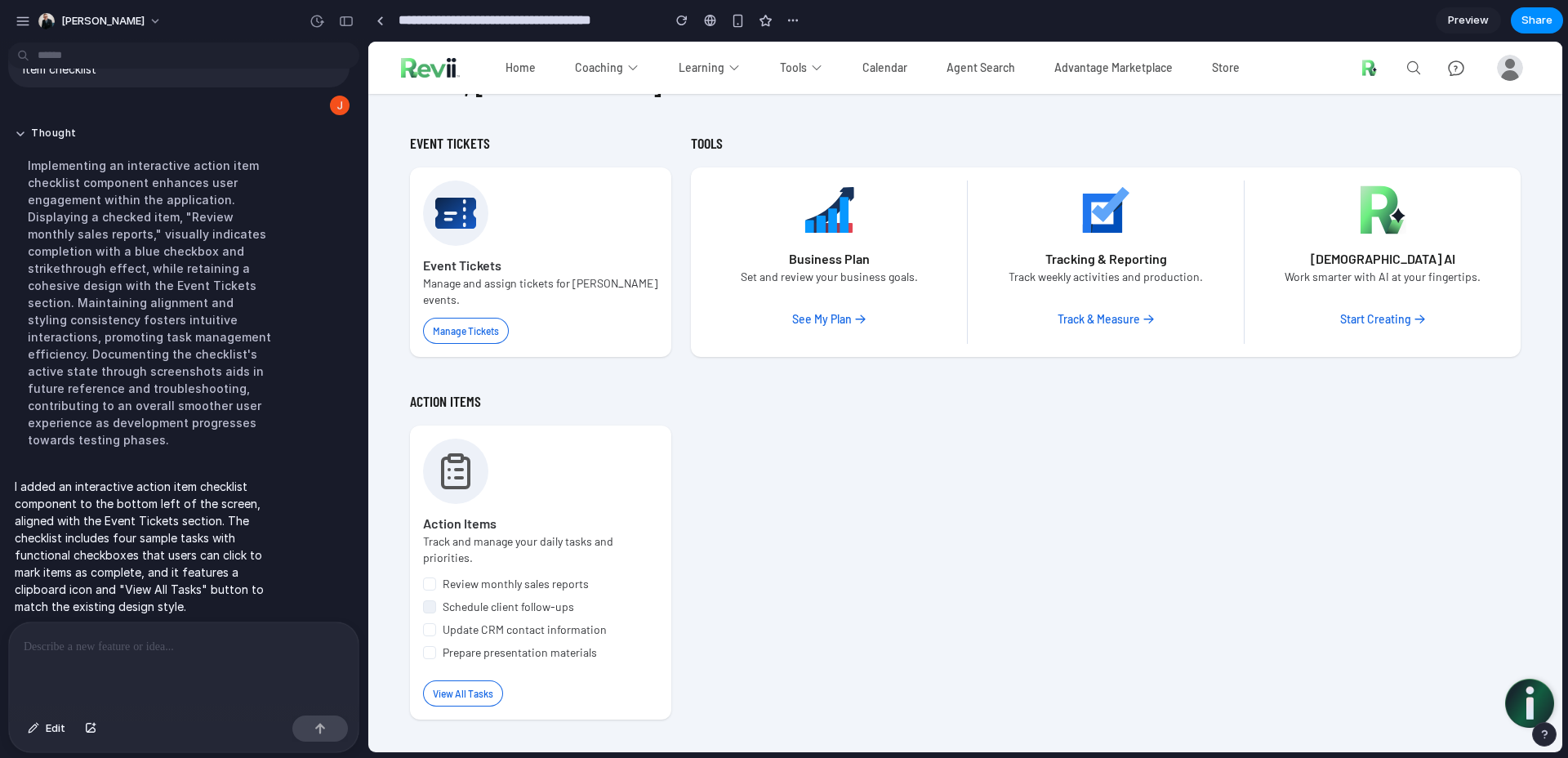
click at [125, 646] on p at bounding box center [183, 646] width 320 height 20
click at [948, 592] on div "ACTION ITEMS Action Items Track and manage your daily tasks and priorities. Rev…" at bounding box center [965, 554] width 1111 height 330
click at [1467, 21] on span "Preview" at bounding box center [1468, 20] width 41 height 17
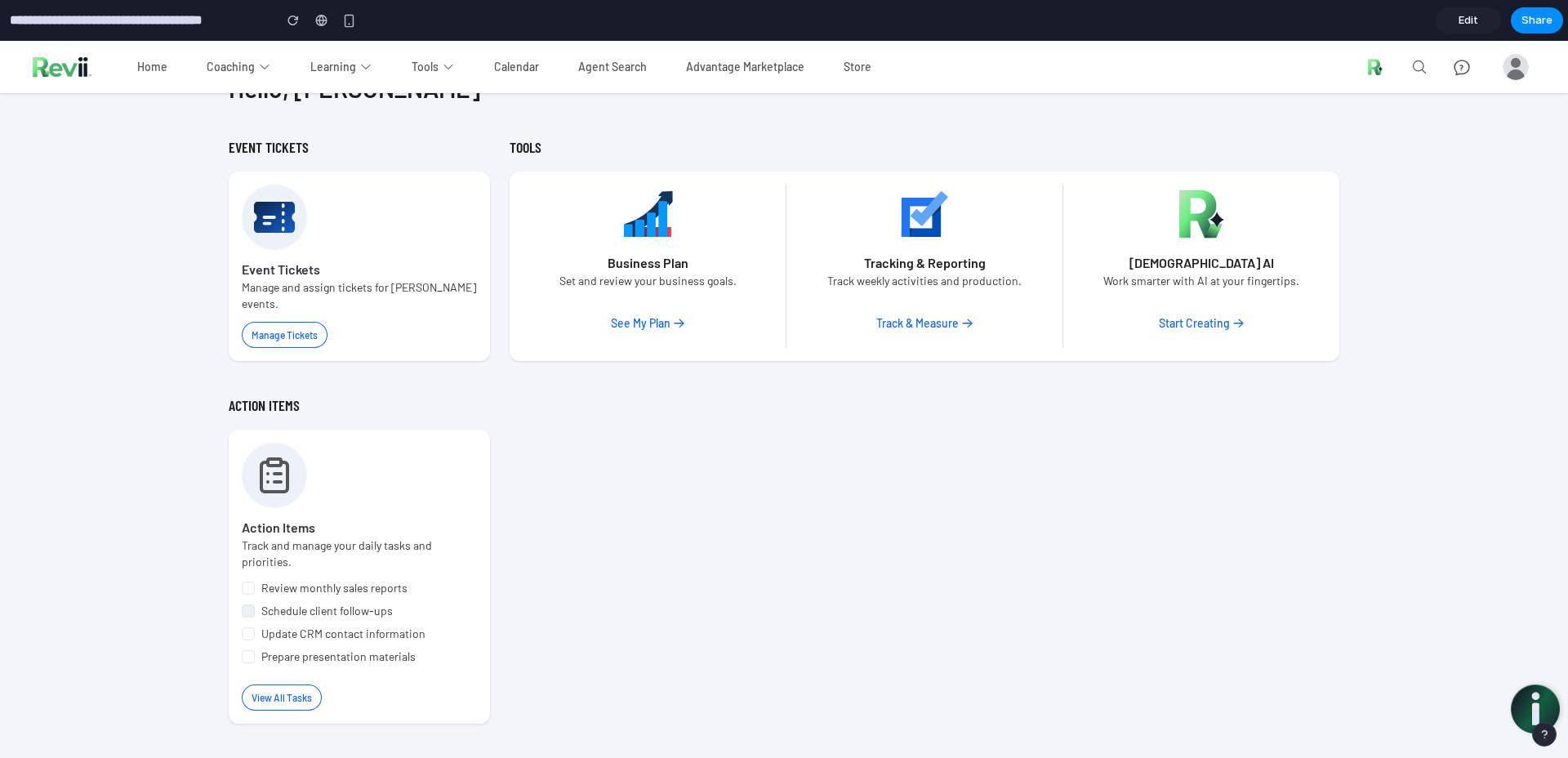
click at [1467, 21] on span "Edit" at bounding box center [1468, 20] width 20 height 17
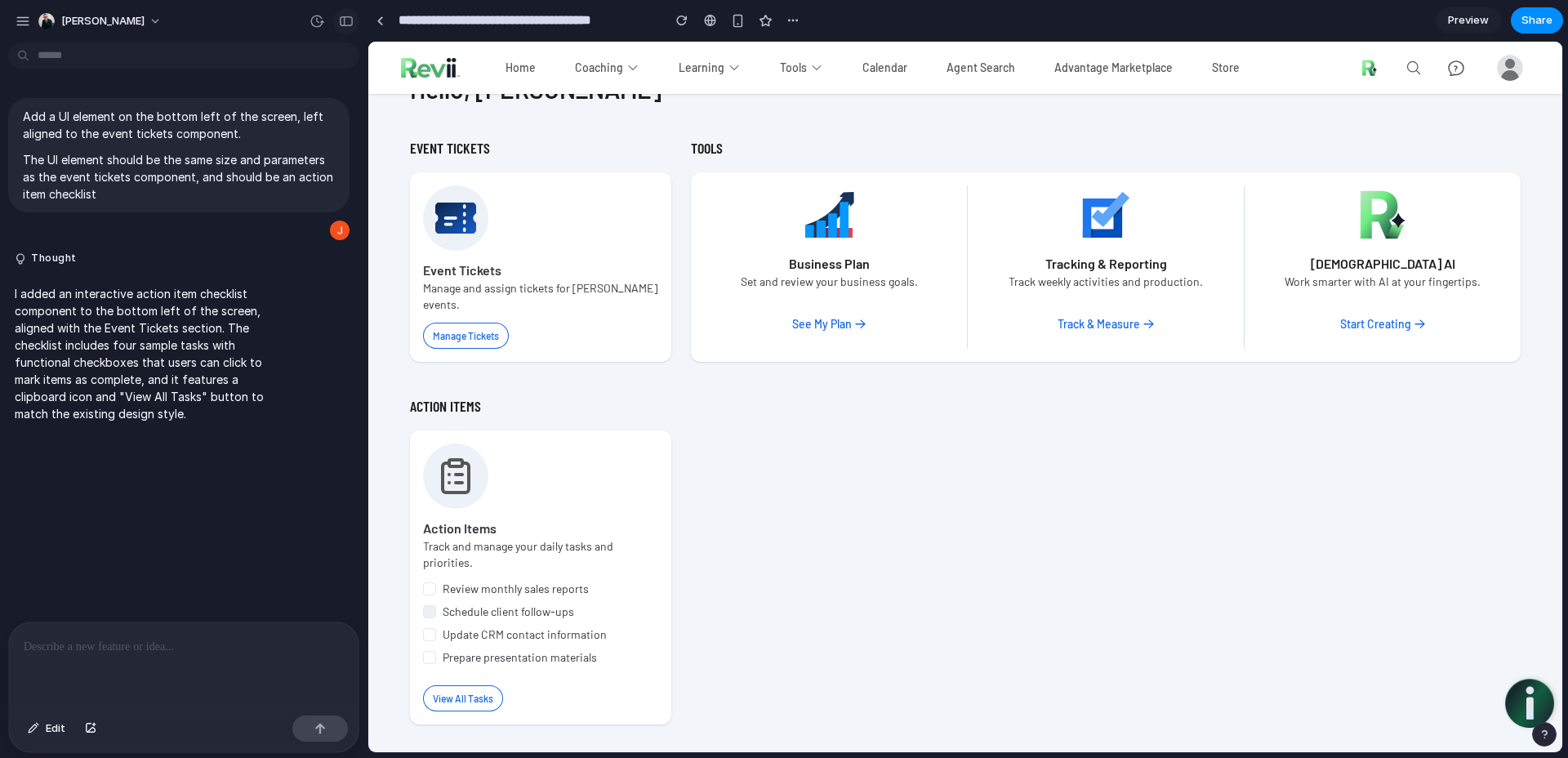
click at [344, 24] on div "button" at bounding box center [347, 21] width 15 height 11
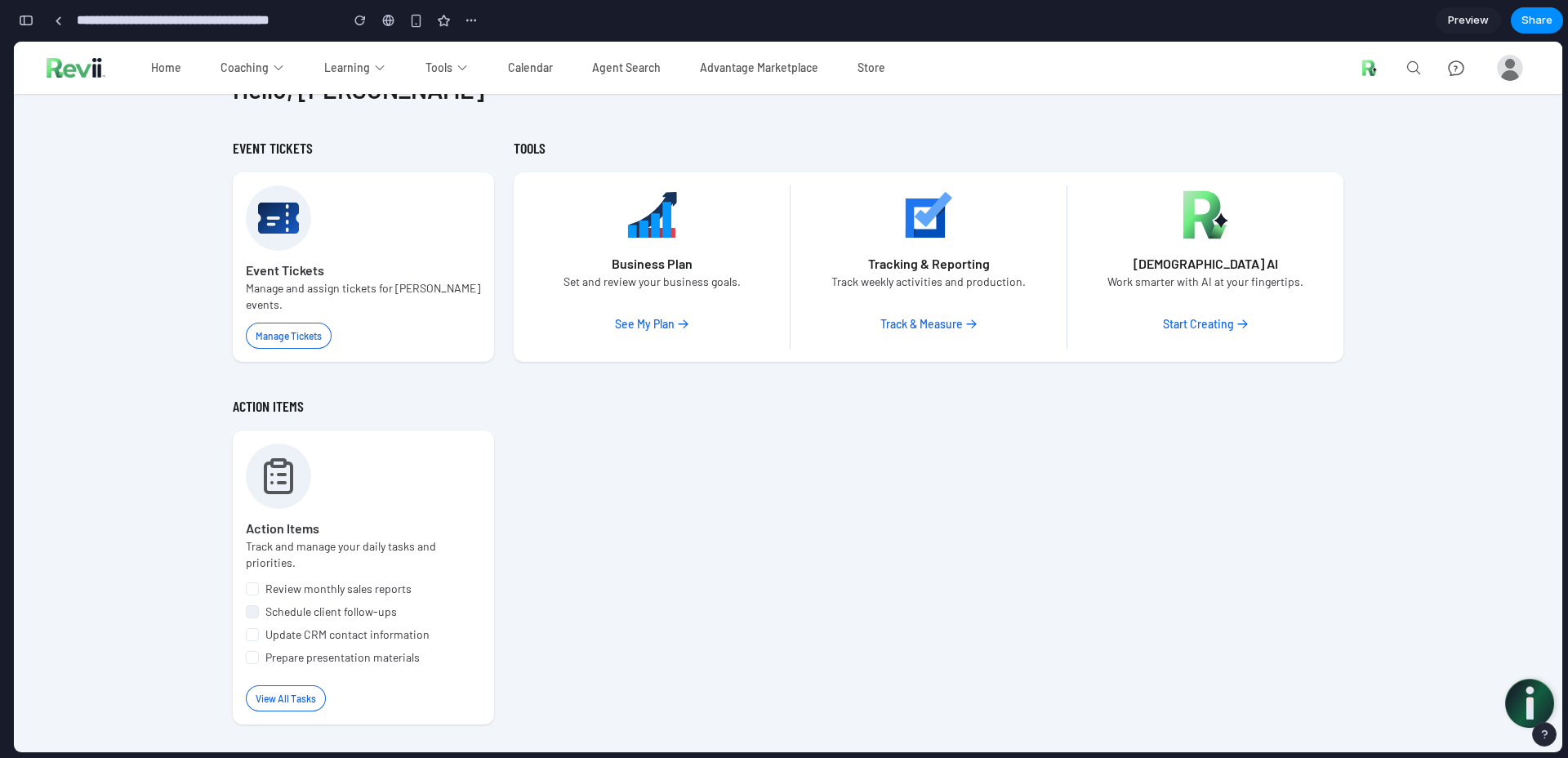
click at [1454, 17] on span "Preview" at bounding box center [1468, 20] width 41 height 17
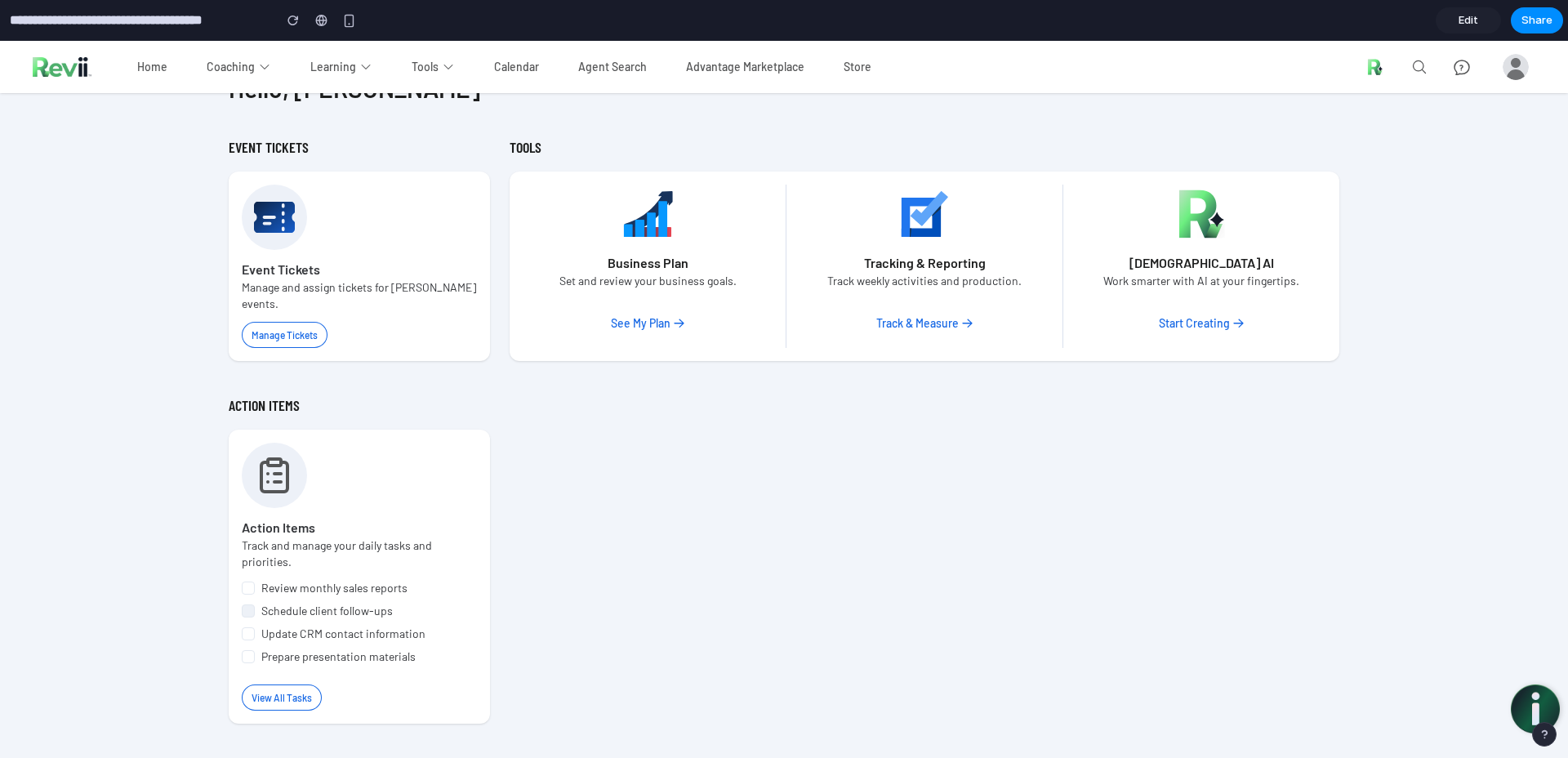
click at [1468, 17] on span "Edit" at bounding box center [1468, 20] width 20 height 17
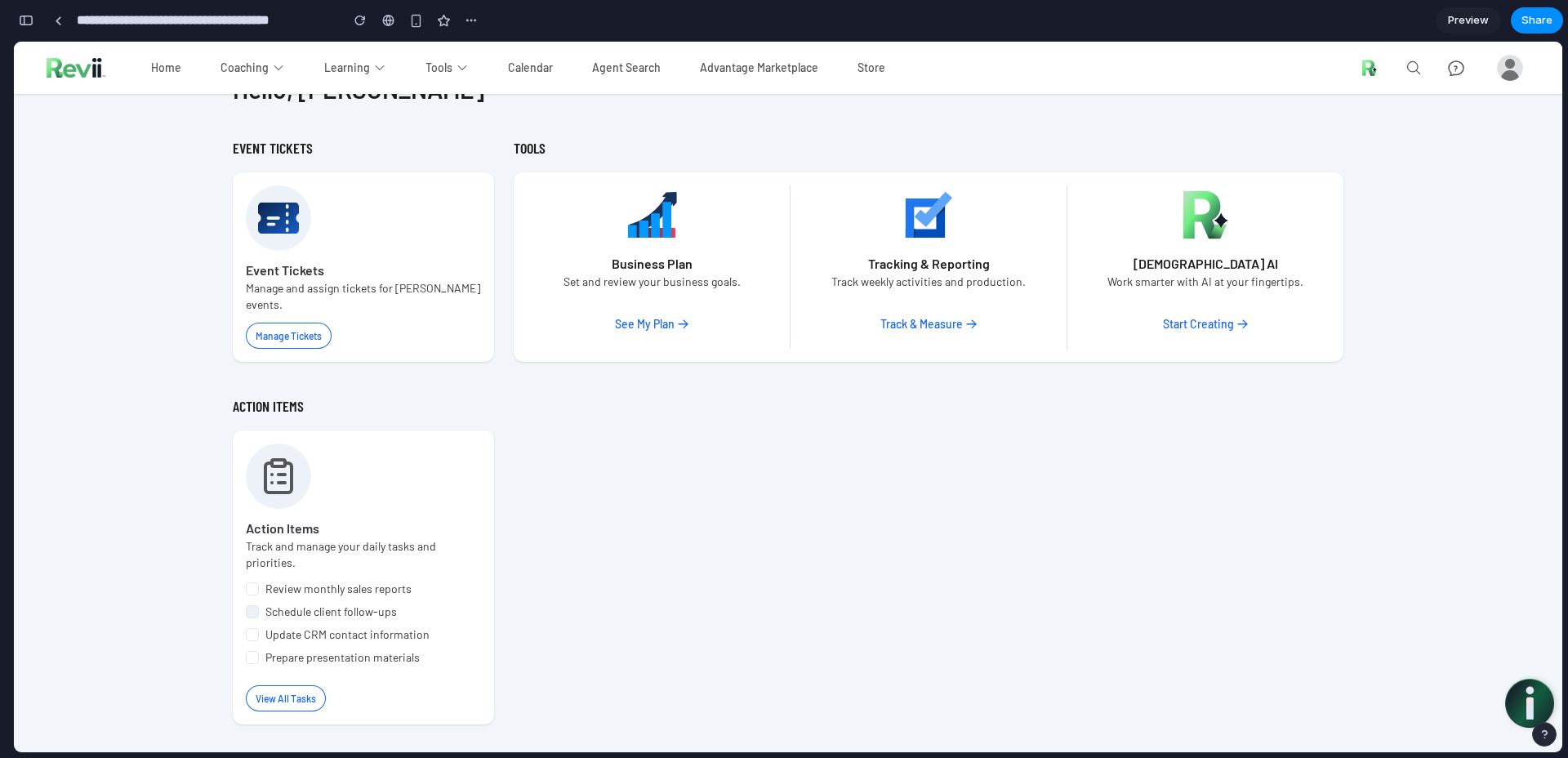
scroll to position [133, 0]
click at [32, 21] on div "button" at bounding box center [26, 20] width 15 height 11
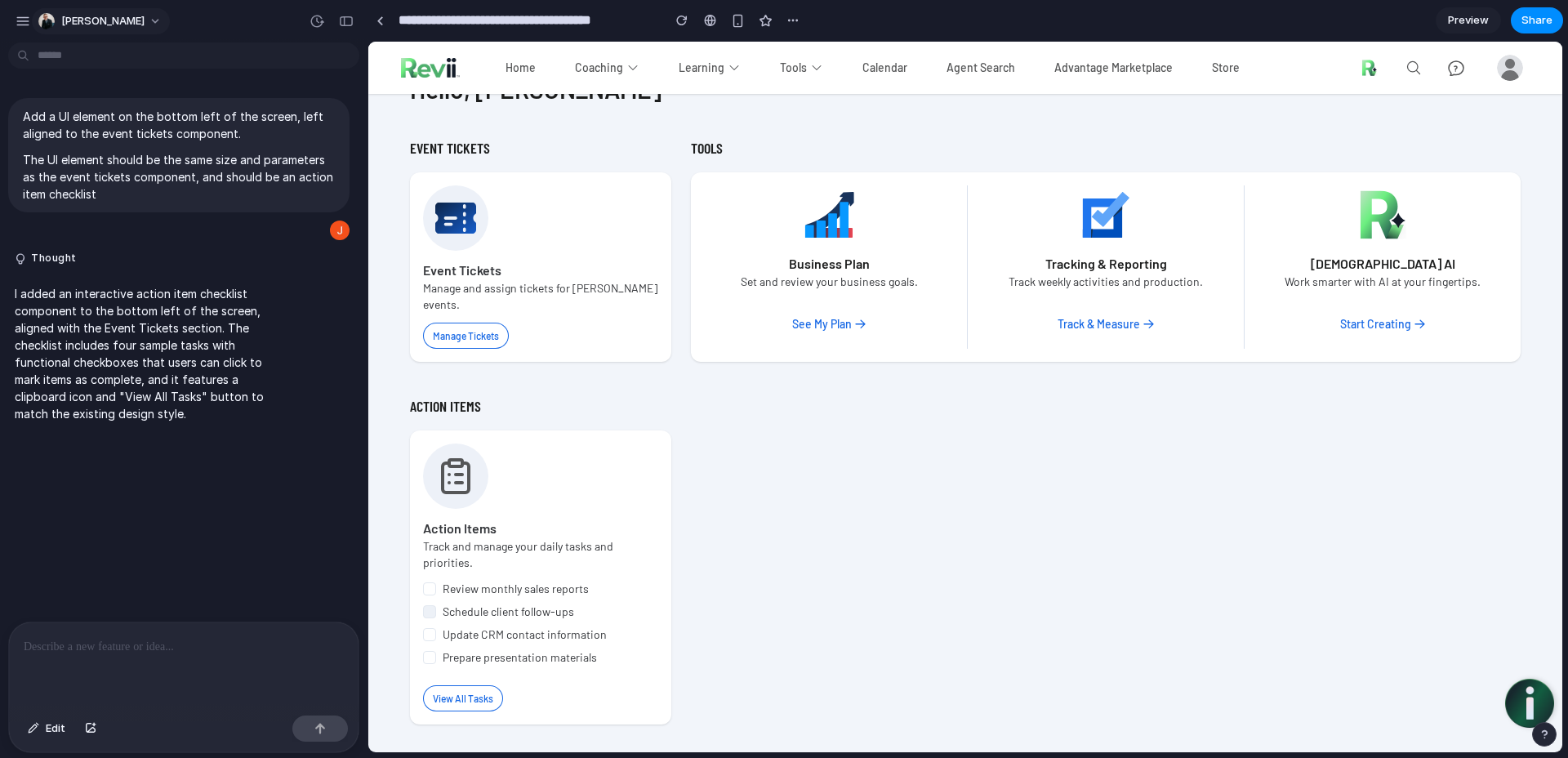
scroll to position [0, 0]
click at [31, 18] on button "button" at bounding box center [22, 21] width 24 height 24
click at [24, 18] on div "button" at bounding box center [23, 21] width 15 height 15
click at [35, 20] on button "[PERSON_NAME]" at bounding box center [100, 21] width 138 height 26
click at [25, 19] on div "Settings Invite members Change theme Sign out" at bounding box center [784, 379] width 1568 height 758
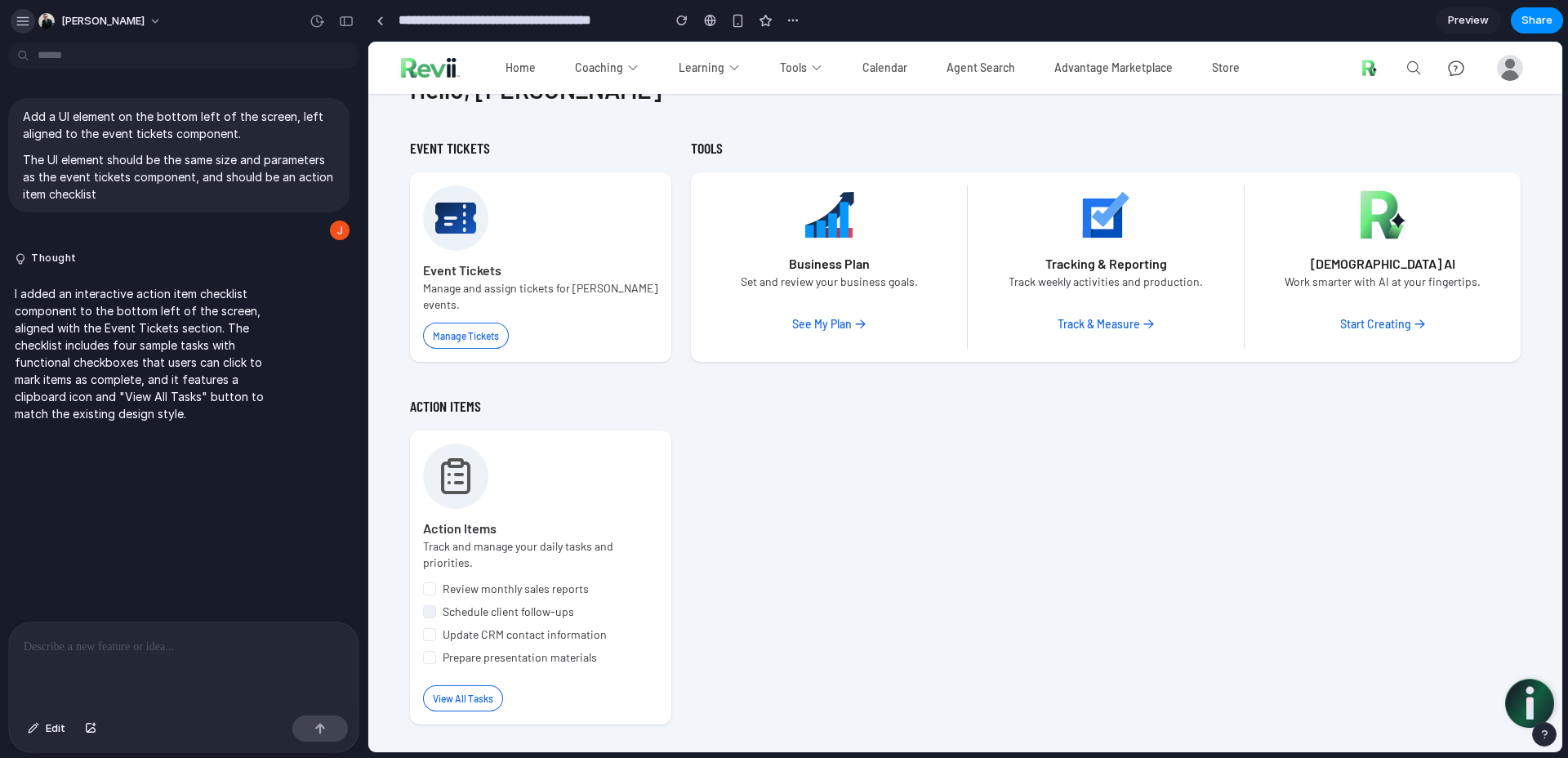
click at [23, 21] on div "button" at bounding box center [23, 21] width 15 height 15
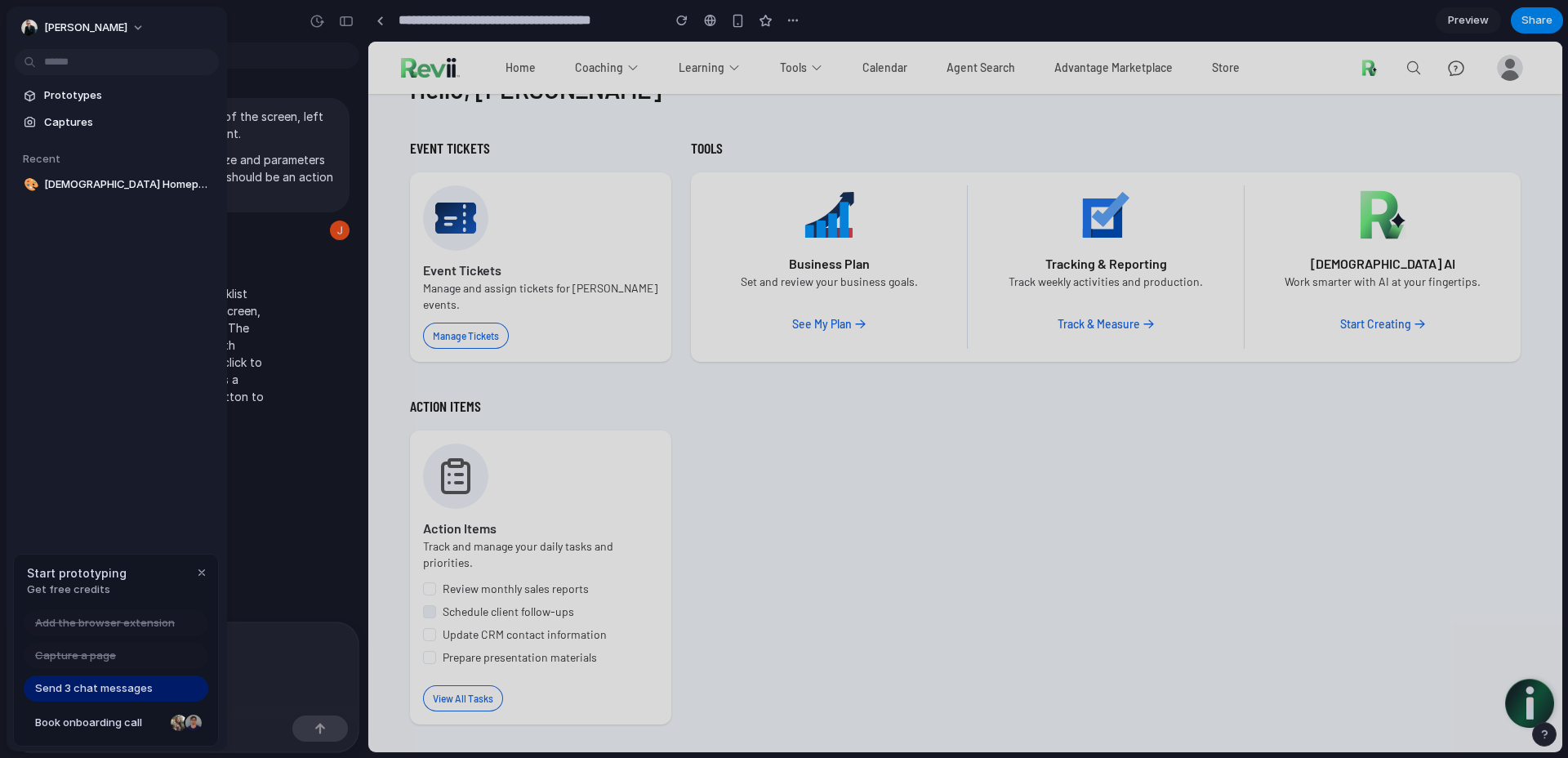
click at [267, 633] on div at bounding box center [784, 379] width 1568 height 758
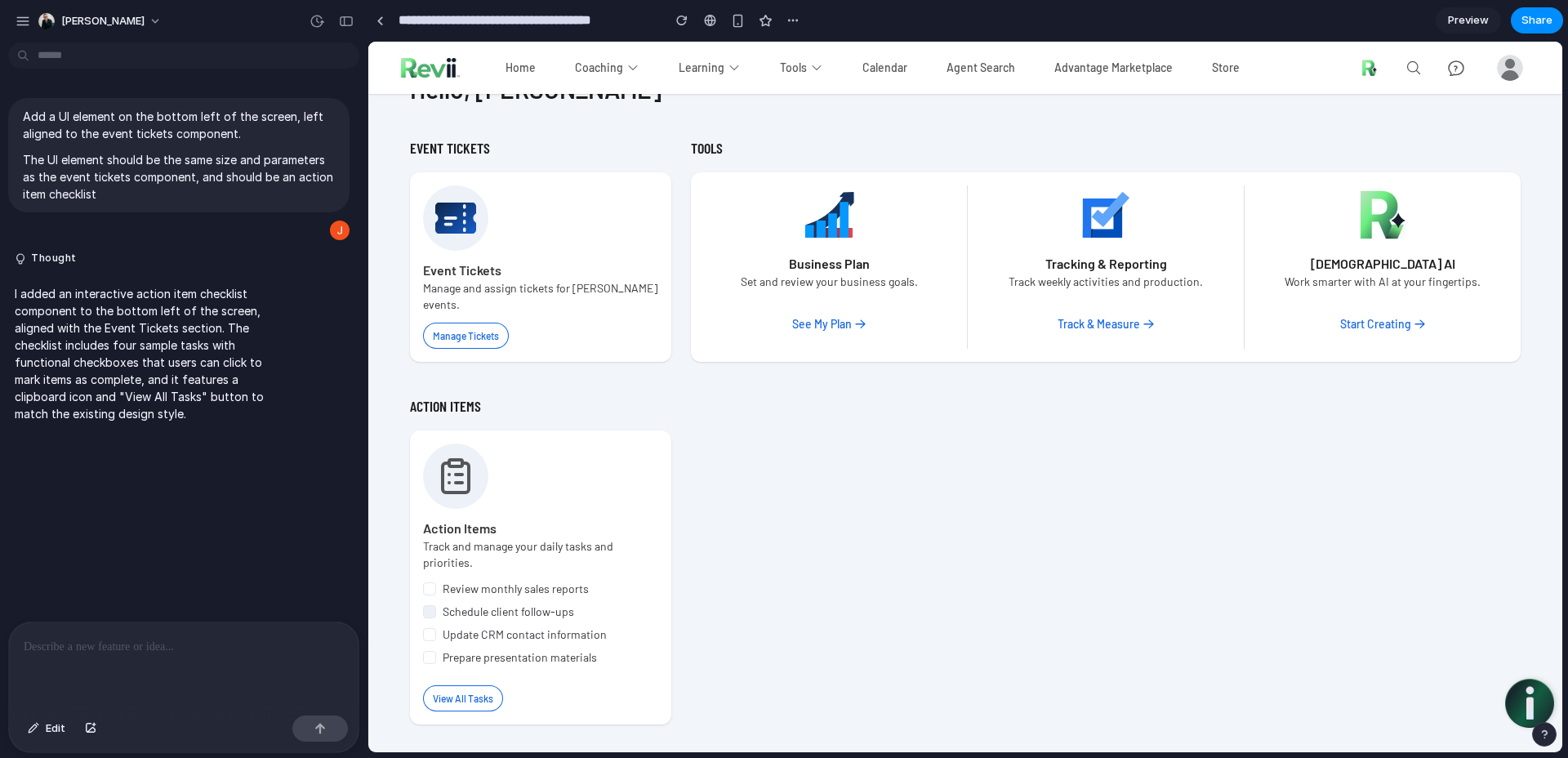
click at [229, 642] on p at bounding box center [183, 646] width 320 height 20
click at [608, 68] on div "Coaching" at bounding box center [606, 68] width 64 height 17
click at [158, 615] on div "Add a UI element on the bottom left of the screen, left aligned to the event ti…" at bounding box center [183, 404] width 367 height 709
click at [140, 637] on p at bounding box center [179, 646] width 313 height 20
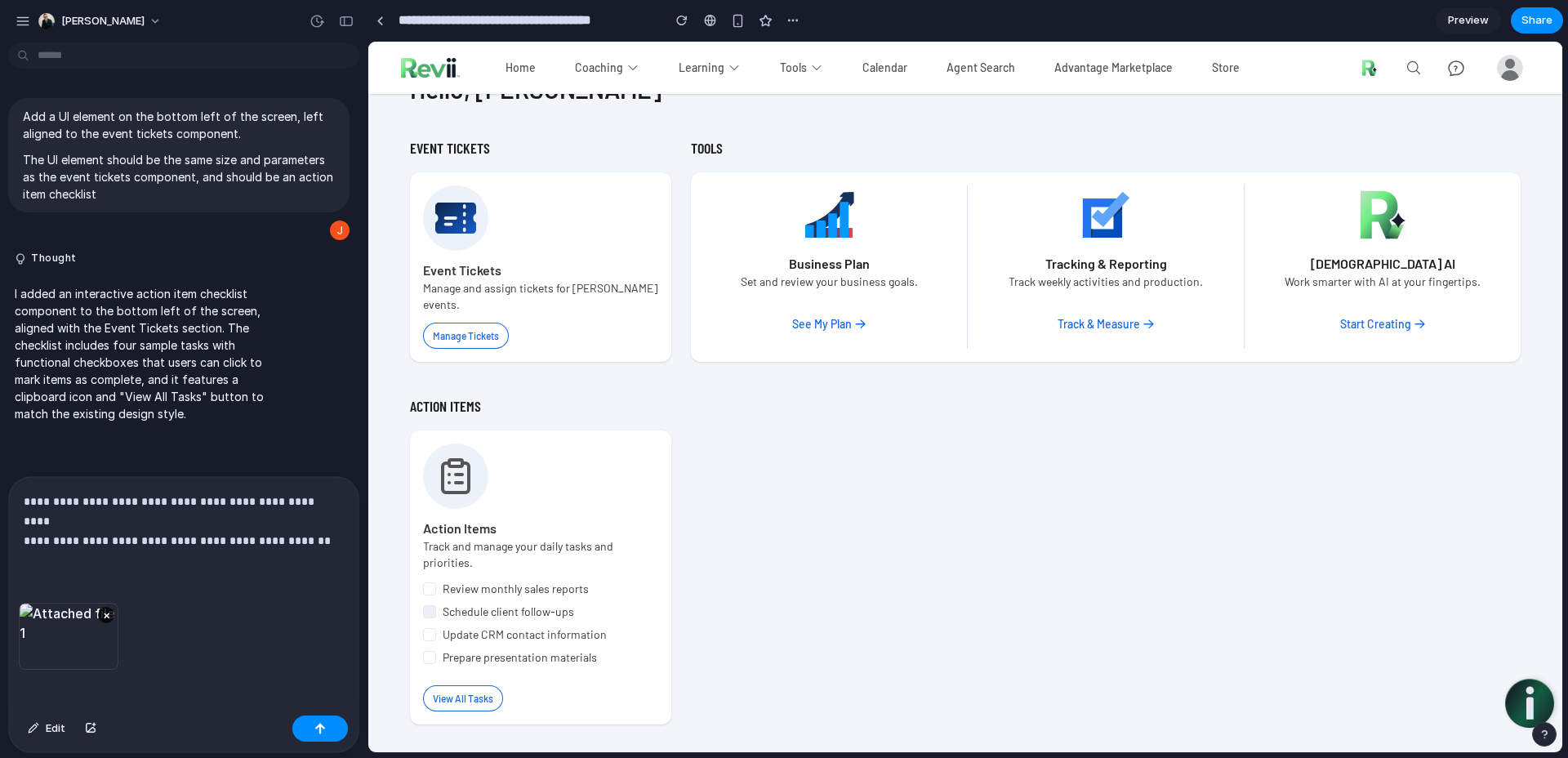
click at [83, 622] on div "×" at bounding box center [68, 636] width 100 height 67
click at [100, 609] on button "×" at bounding box center [106, 616] width 17 height 17
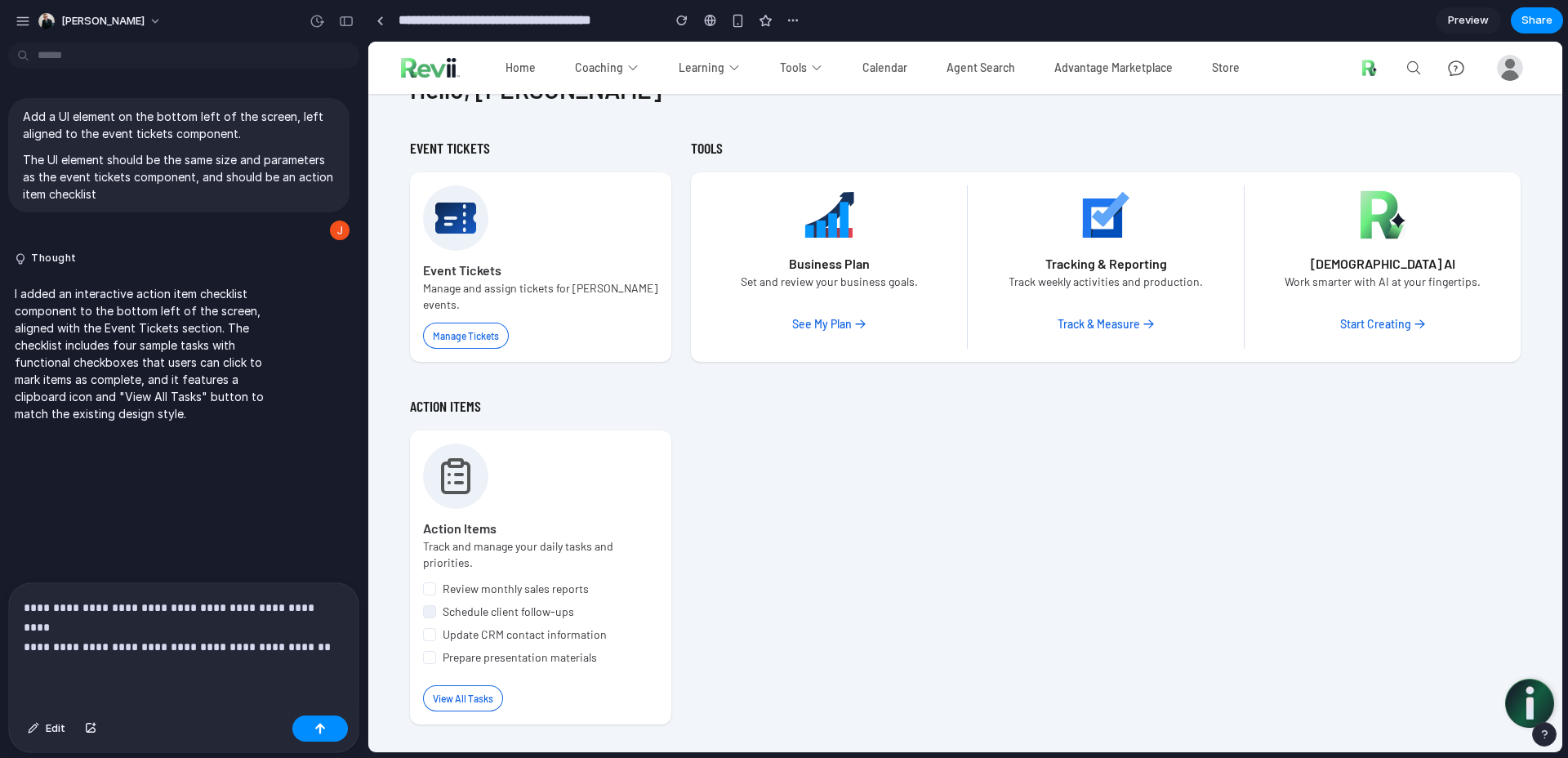
click at [93, 743] on div "Edit" at bounding box center [184, 730] width 350 height 44
click at [92, 725] on div "button" at bounding box center [90, 728] width 11 height 10
click at [90, 722] on button "button" at bounding box center [91, 728] width 28 height 26
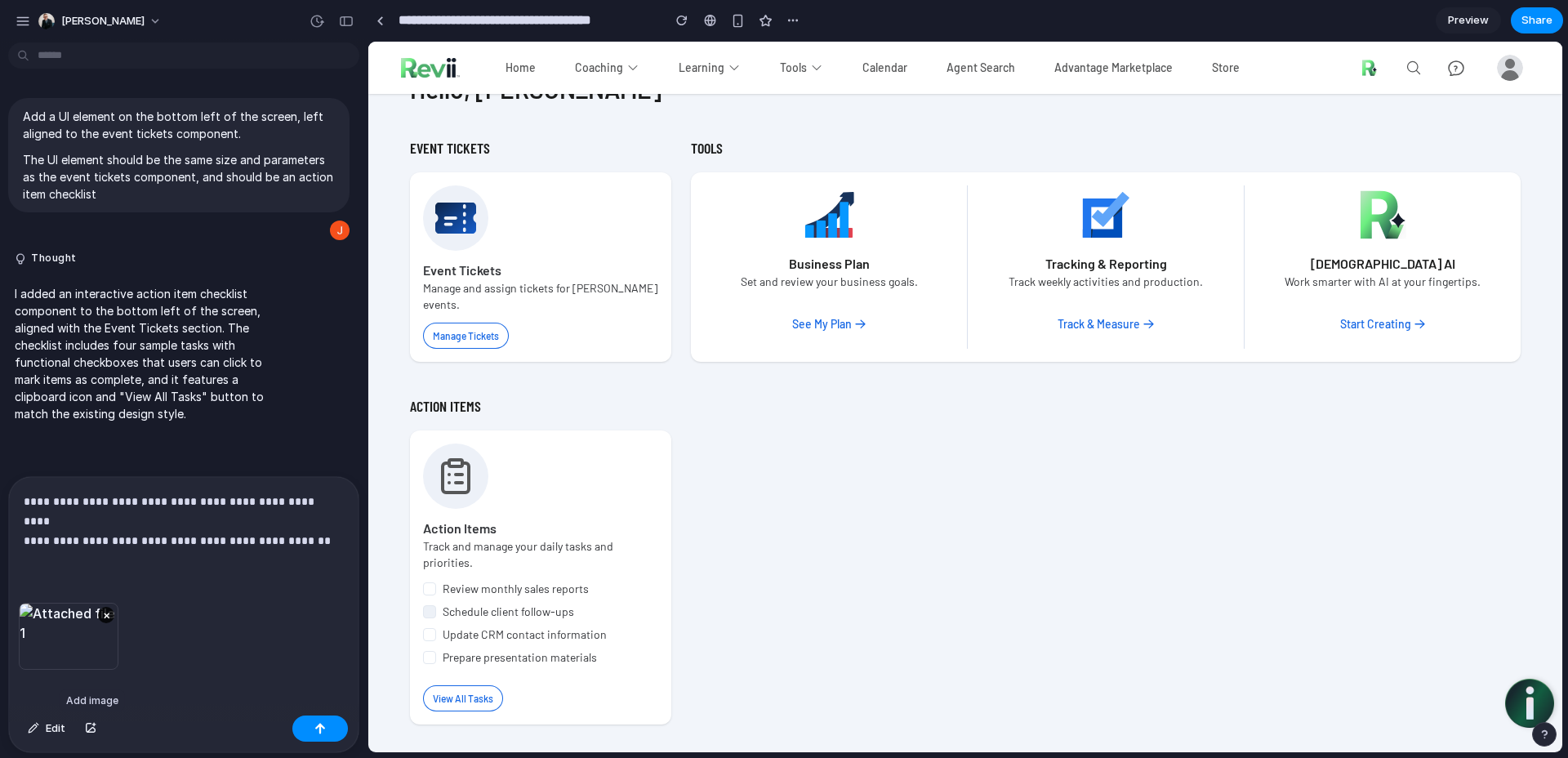
click at [98, 603] on div "×" at bounding box center [68, 636] width 100 height 67
click at [100, 607] on button "×" at bounding box center [106, 616] width 17 height 17
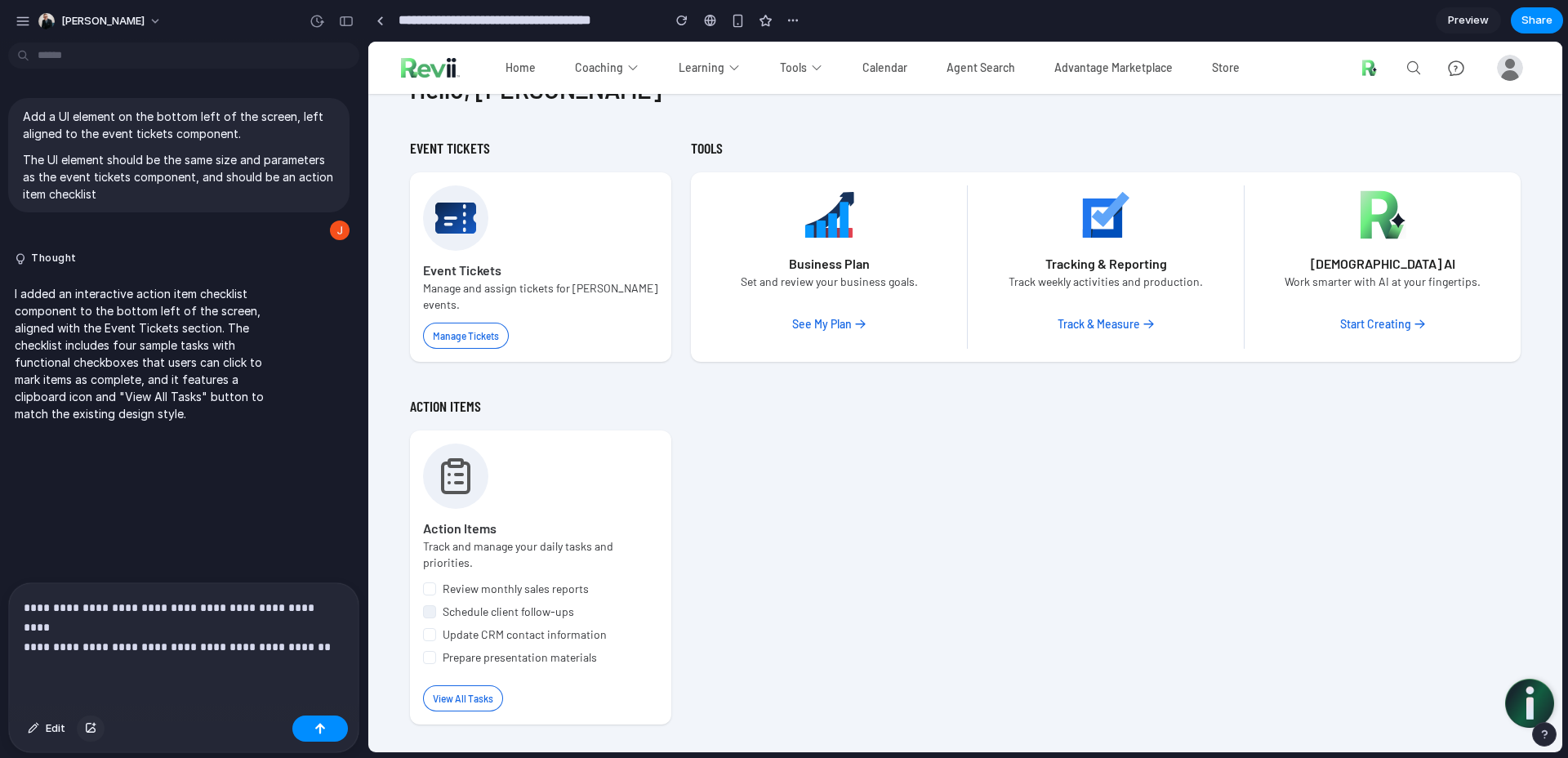
click at [96, 725] on div "button" at bounding box center [90, 728] width 11 height 10
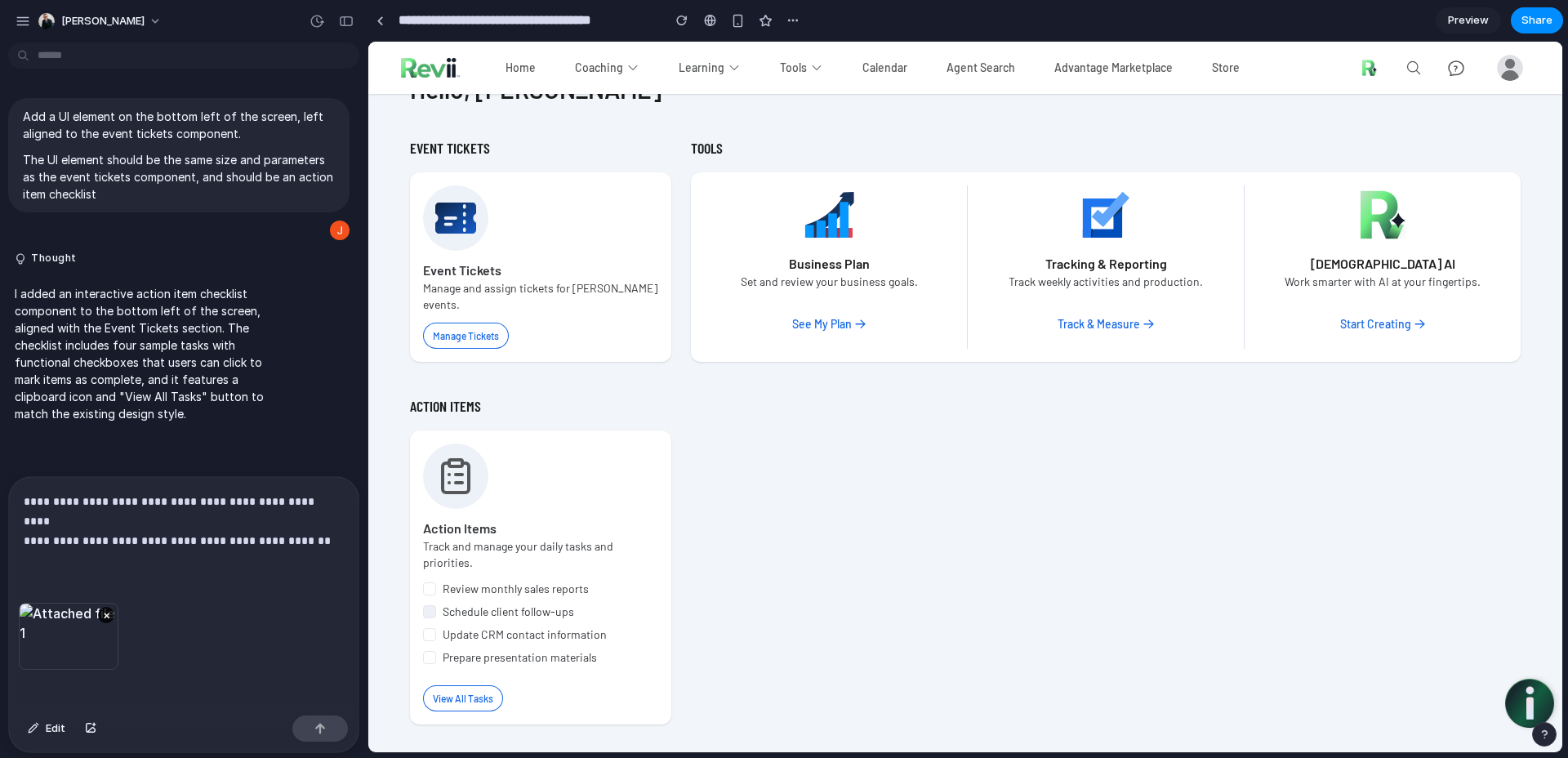
click at [48, 634] on div "×" at bounding box center [68, 636] width 100 height 67
click at [57, 630] on div "×" at bounding box center [68, 636] width 100 height 67
click at [193, 625] on div "×" at bounding box center [184, 656] width 350 height 106
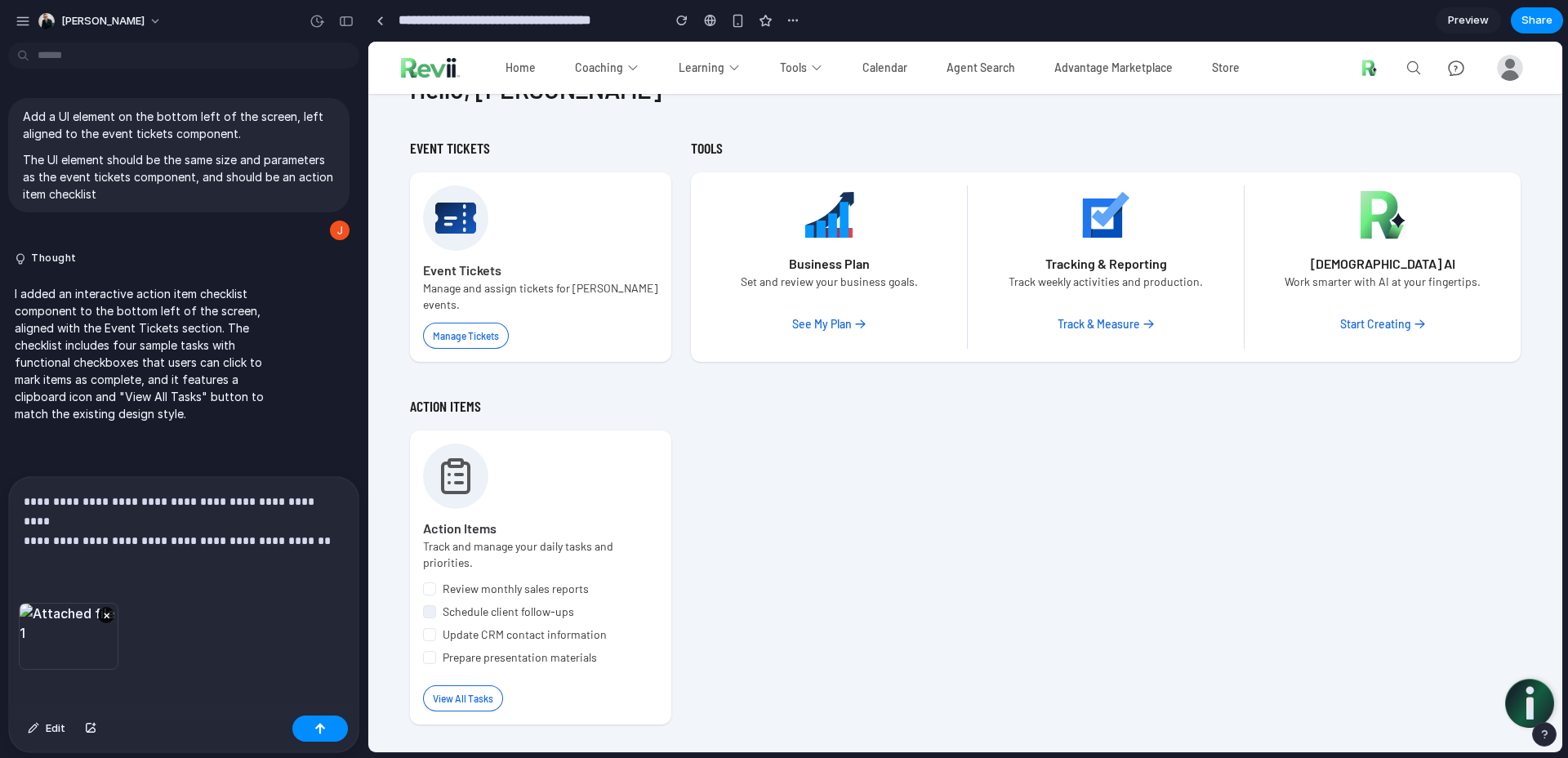
click at [47, 676] on div "×" at bounding box center [184, 656] width 350 height 106
drag, startPoint x: 41, startPoint y: 694, endPoint x: 60, endPoint y: 582, distance: 113.6
click at [42, 692] on div "×" at bounding box center [184, 656] width 350 height 106
click at [57, 549] on div "**********" at bounding box center [184, 539] width 350 height 126
click at [108, 607] on button "×" at bounding box center [106, 616] width 17 height 17
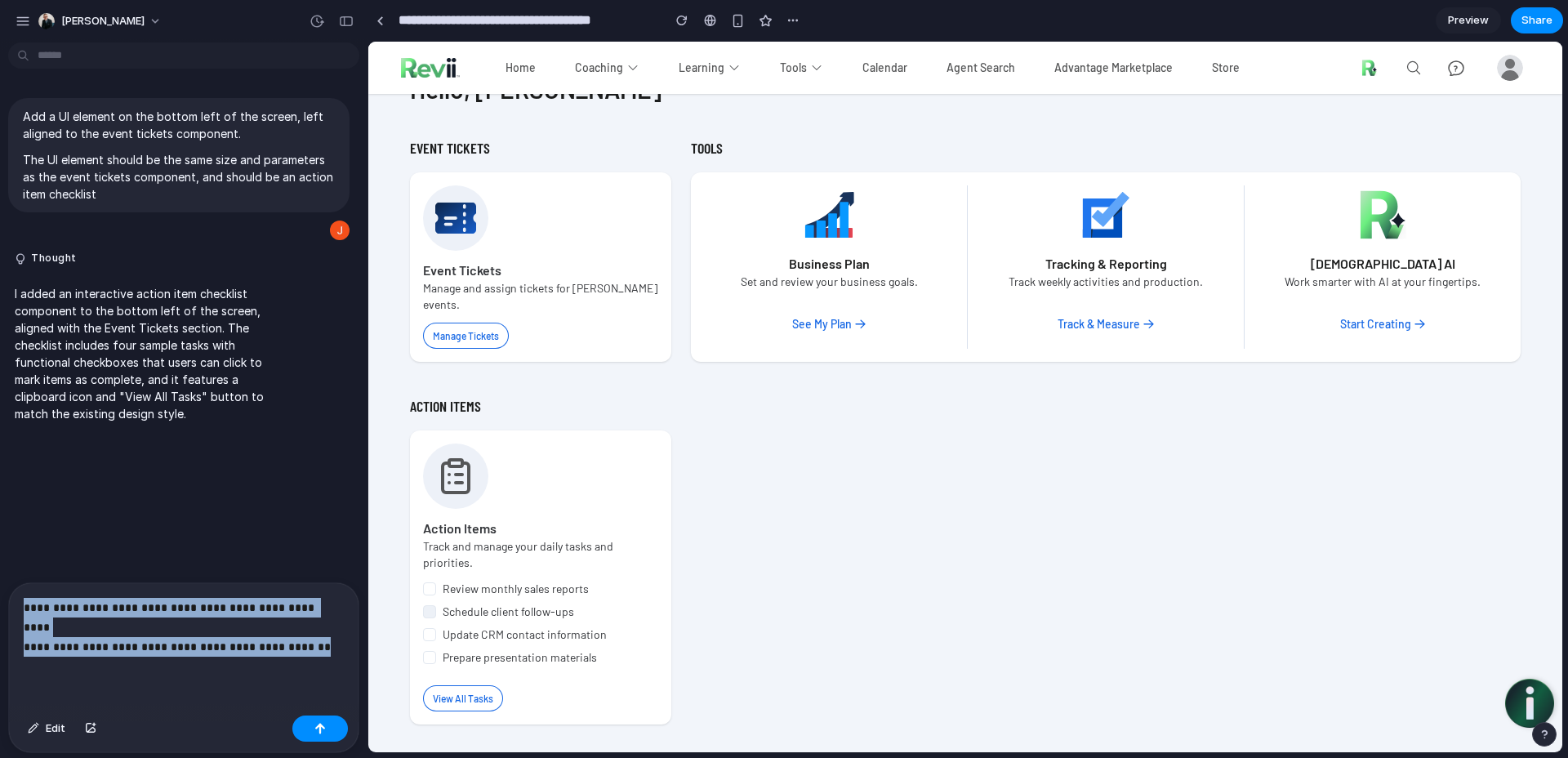
drag, startPoint x: 219, startPoint y: 618, endPoint x: 149, endPoint y: 640, distance: 73.4
click at [7, 611] on div "**********" at bounding box center [179, 668] width 358 height 171
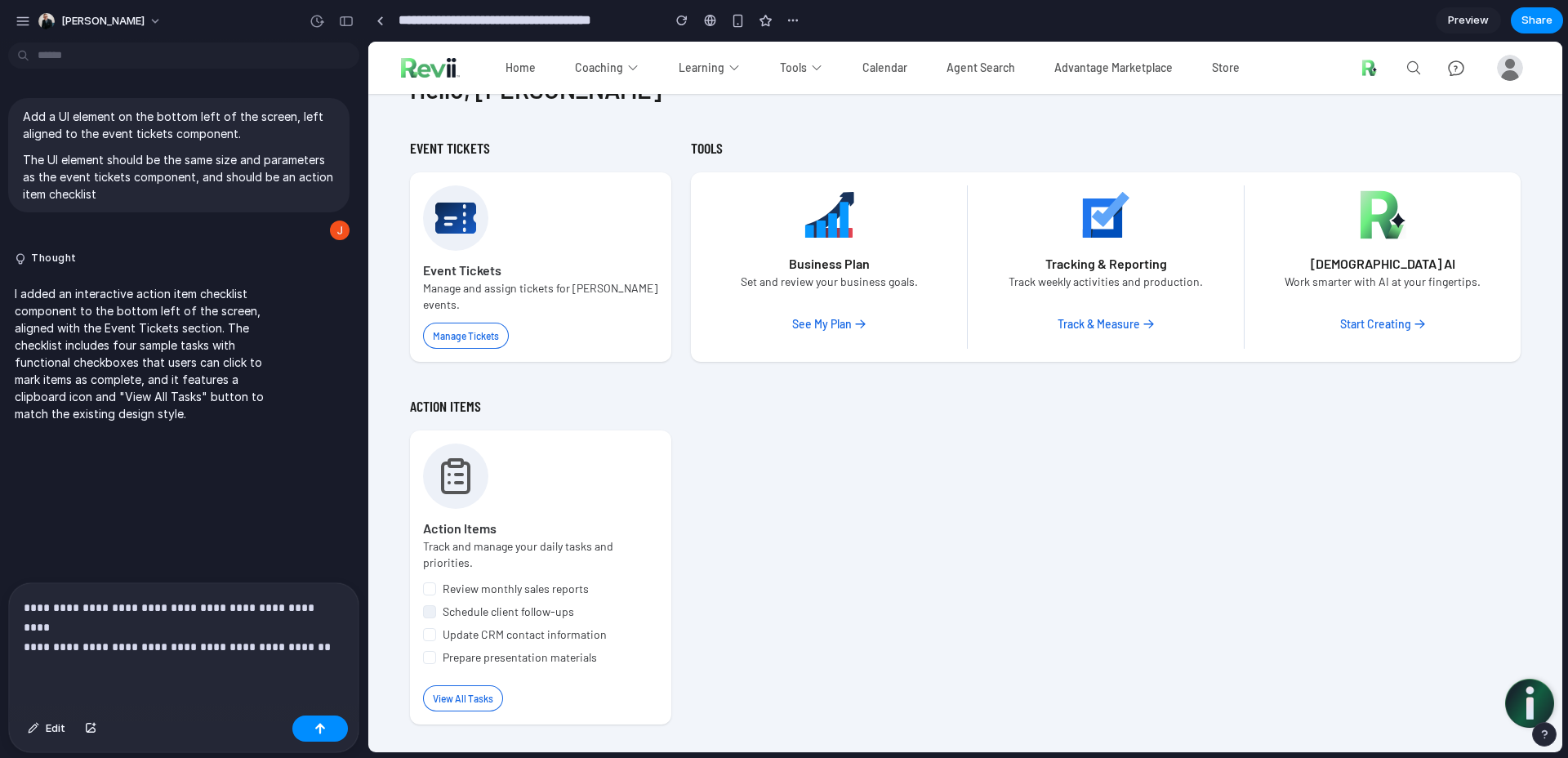
click at [153, 641] on p "**********" at bounding box center [179, 627] width 313 height 59
click at [284, 631] on p "**********" at bounding box center [179, 627] width 313 height 59
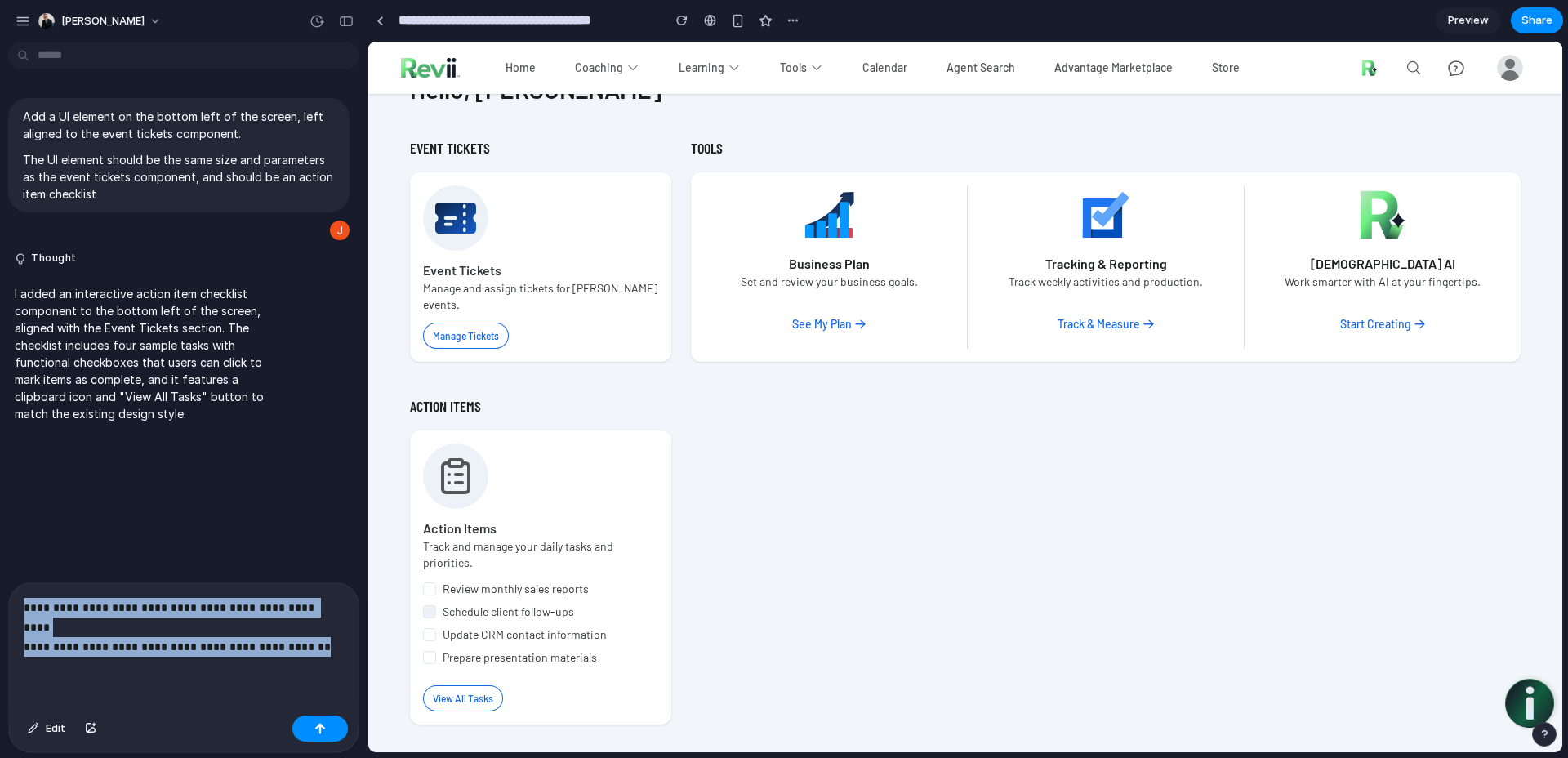
drag, startPoint x: 335, startPoint y: 620, endPoint x: -36, endPoint y: 541, distance: 379.3
click at [0, 541] on html "**********" at bounding box center [784, 379] width 1568 height 758
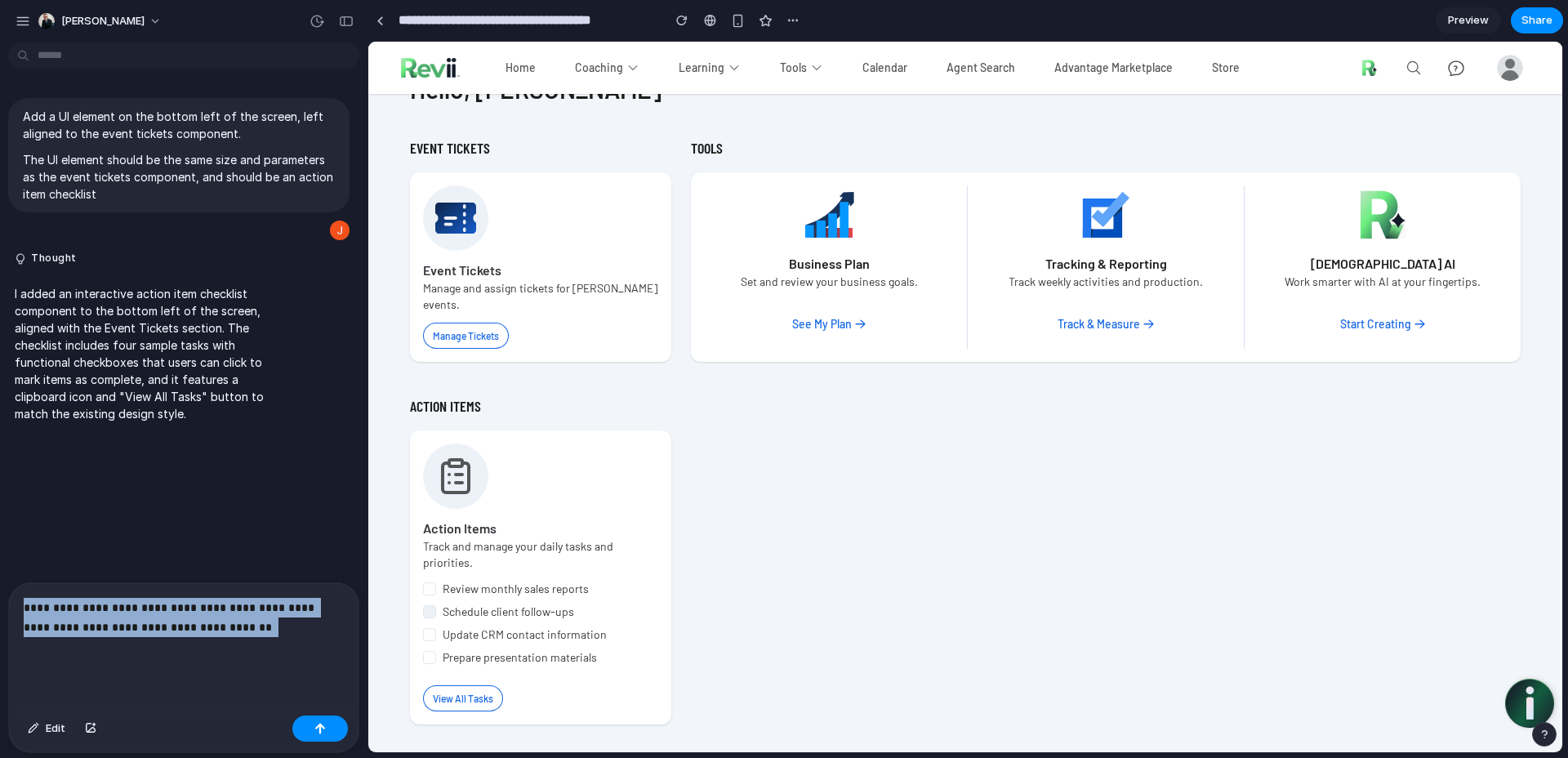
drag, startPoint x: 305, startPoint y: 636, endPoint x: -1, endPoint y: 571, distance: 312.8
click at [0, 571] on div "**********" at bounding box center [183, 404] width 367 height 709
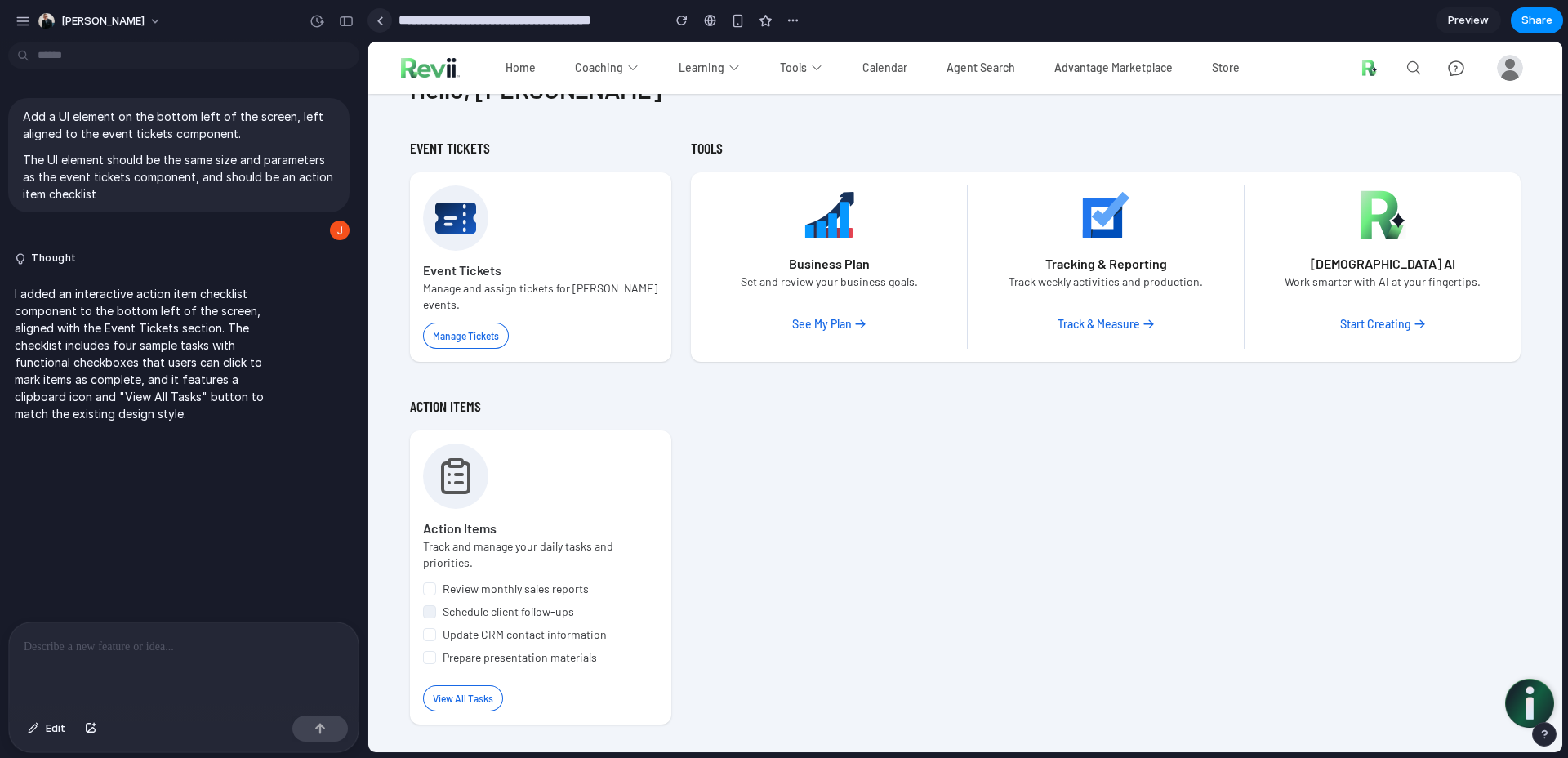
click at [379, 20] on div at bounding box center [380, 21] width 7 height 9
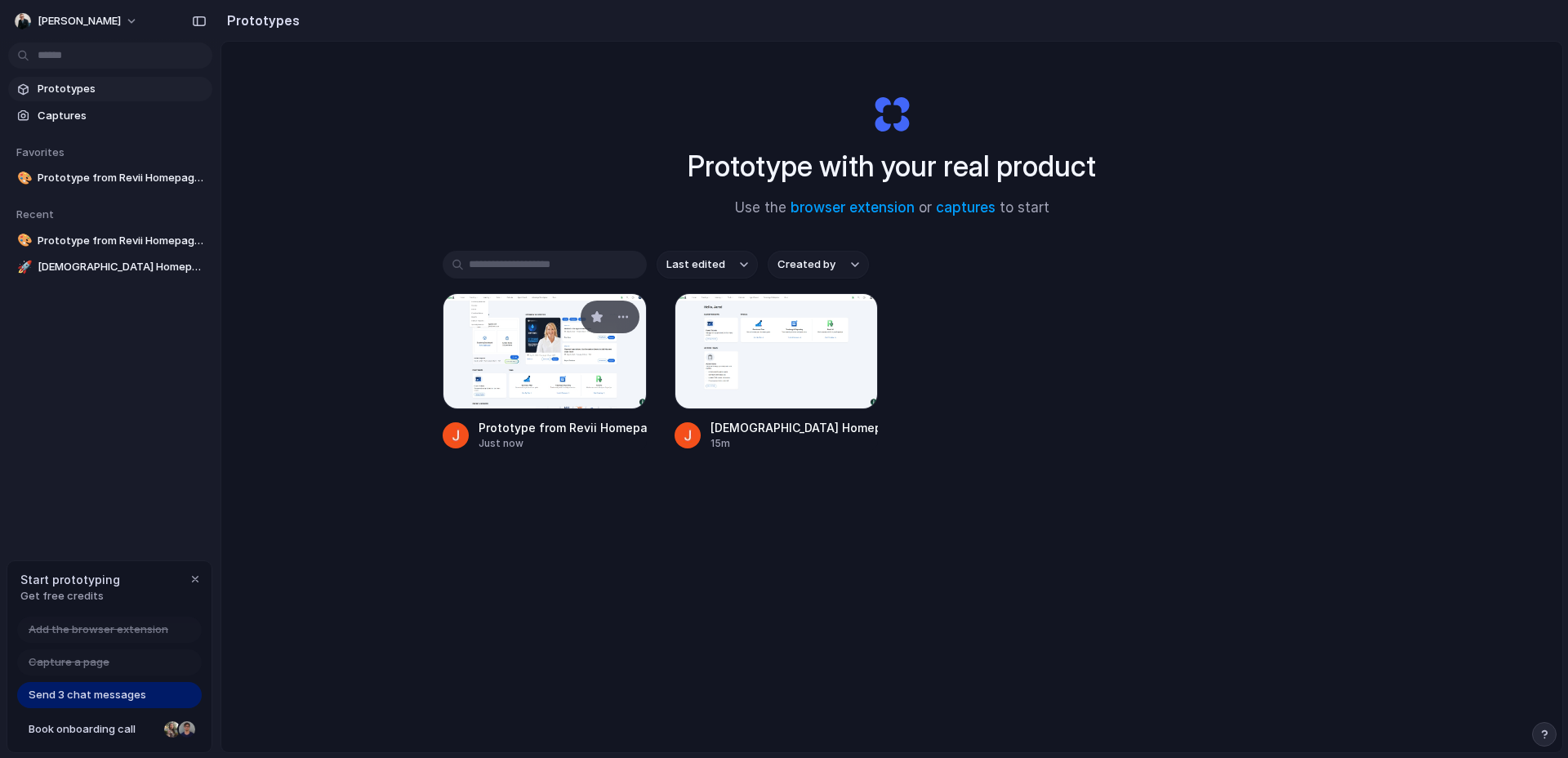
click at [620, 386] on div at bounding box center [545, 351] width 205 height 116
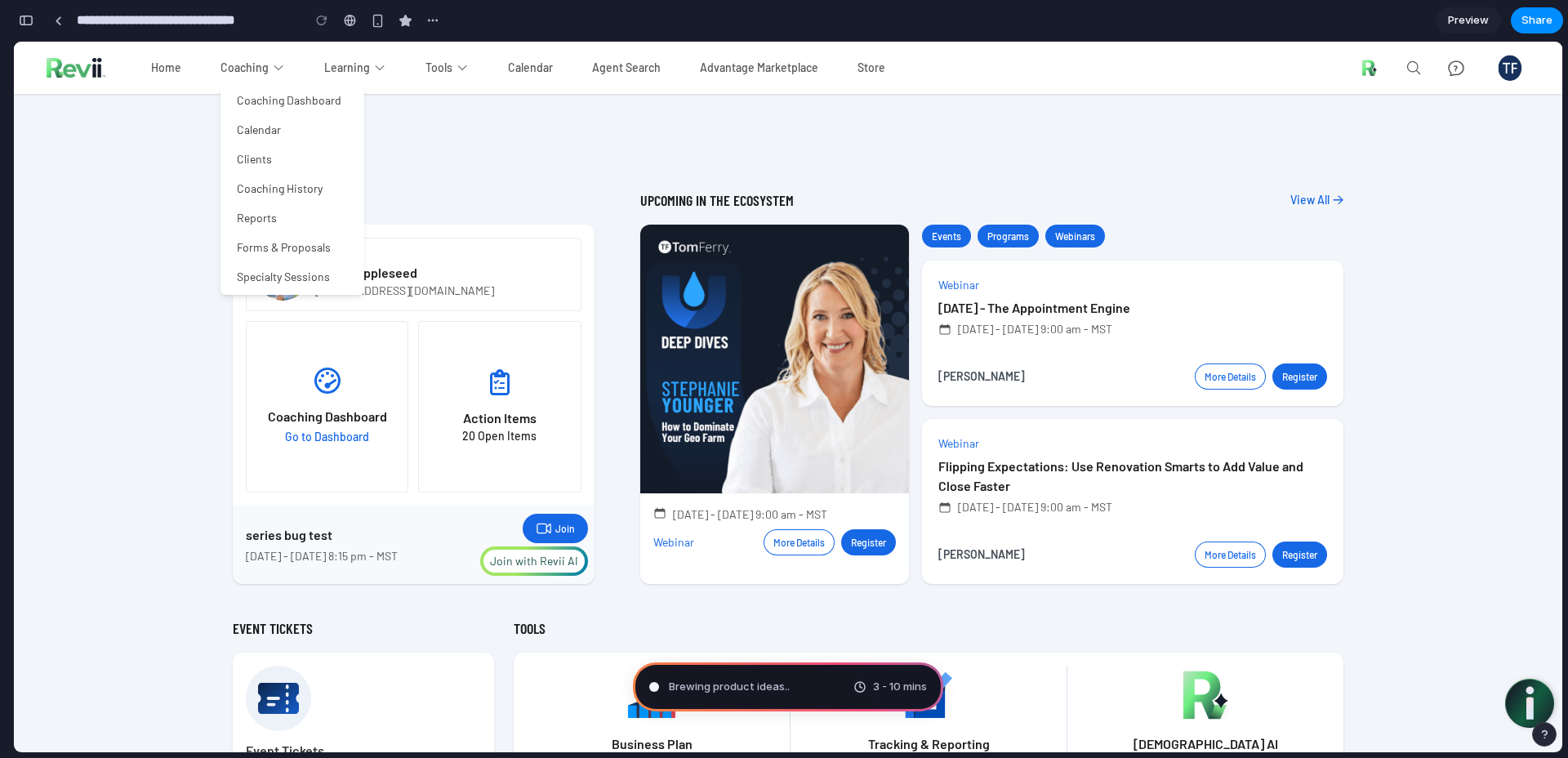
type input "**********"
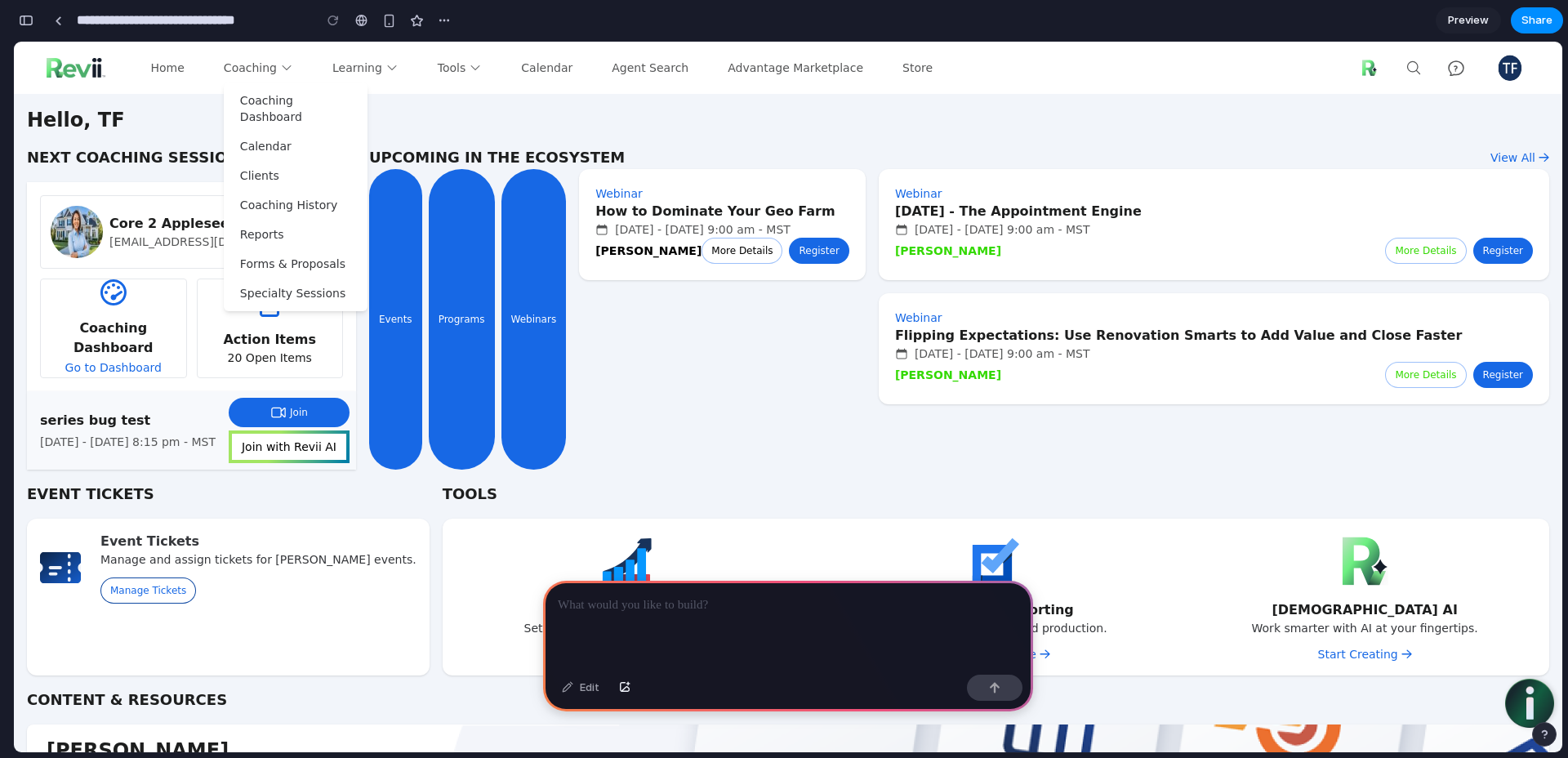
scroll to position [0, 15]
click at [422, 24] on div "button" at bounding box center [417, 20] width 14 height 14
click at [459, 22] on section "**********" at bounding box center [788, 20] width 1550 height 41
click at [450, 22] on div "button" at bounding box center [445, 20] width 13 height 13
click at [451, 22] on div "Duplicate Delete" at bounding box center [784, 379] width 1568 height 758
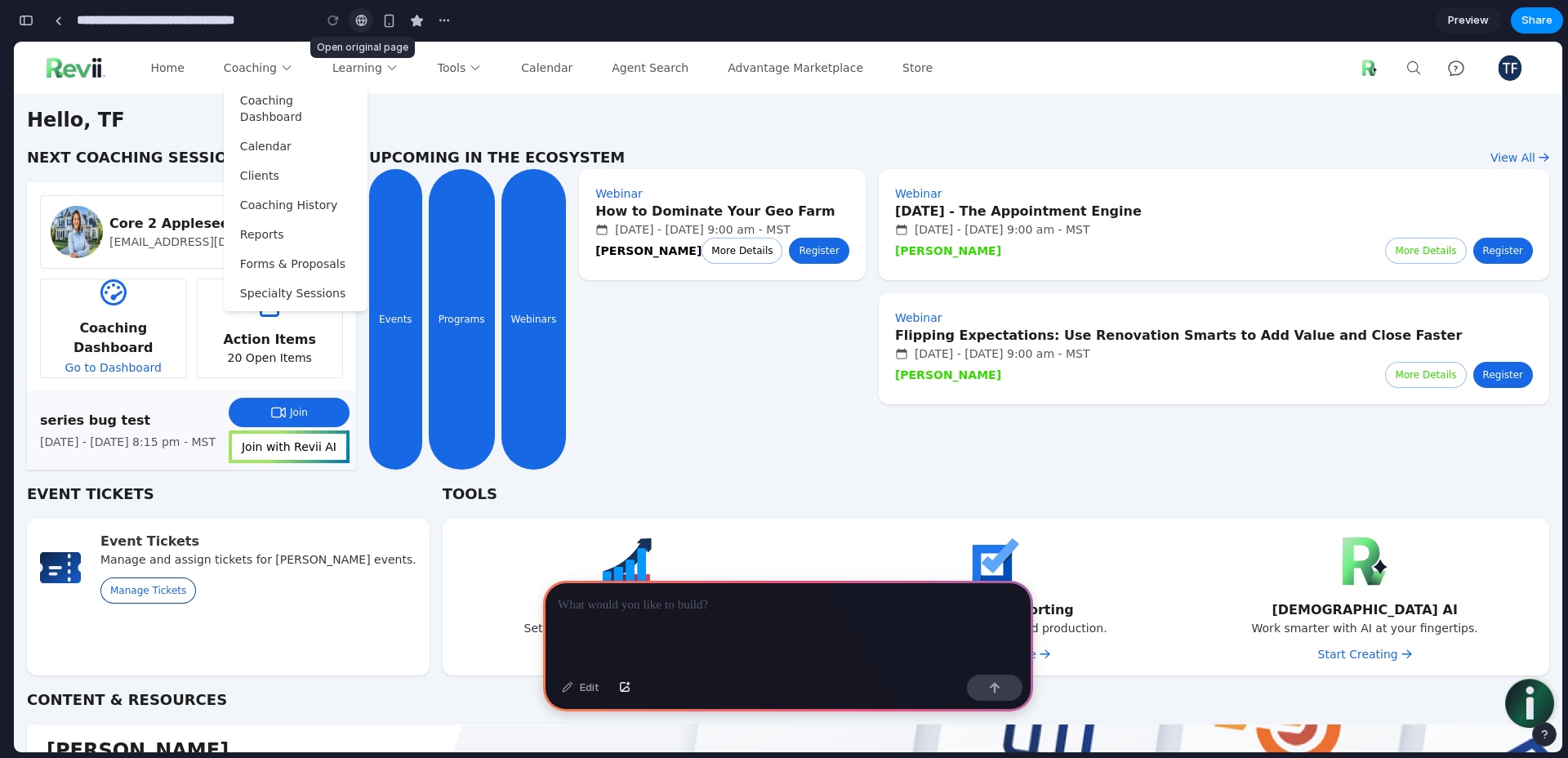
click at [363, 22] on div at bounding box center [361, 20] width 12 height 13
click at [445, 17] on div "button" at bounding box center [445, 20] width 13 height 13
click at [396, 120] on div "Duplicate Delete" at bounding box center [784, 379] width 1568 height 758
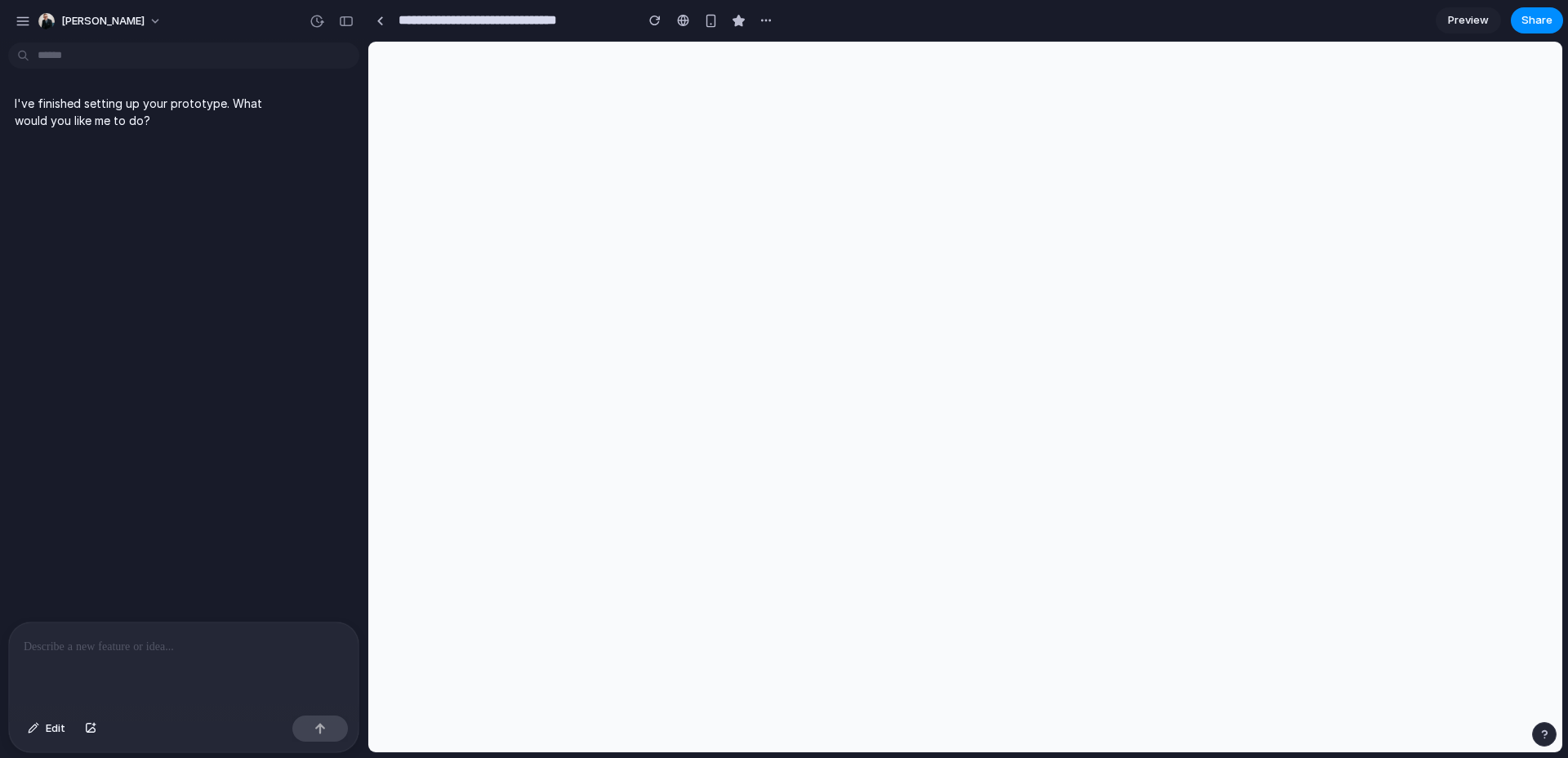
scroll to position [0, 0]
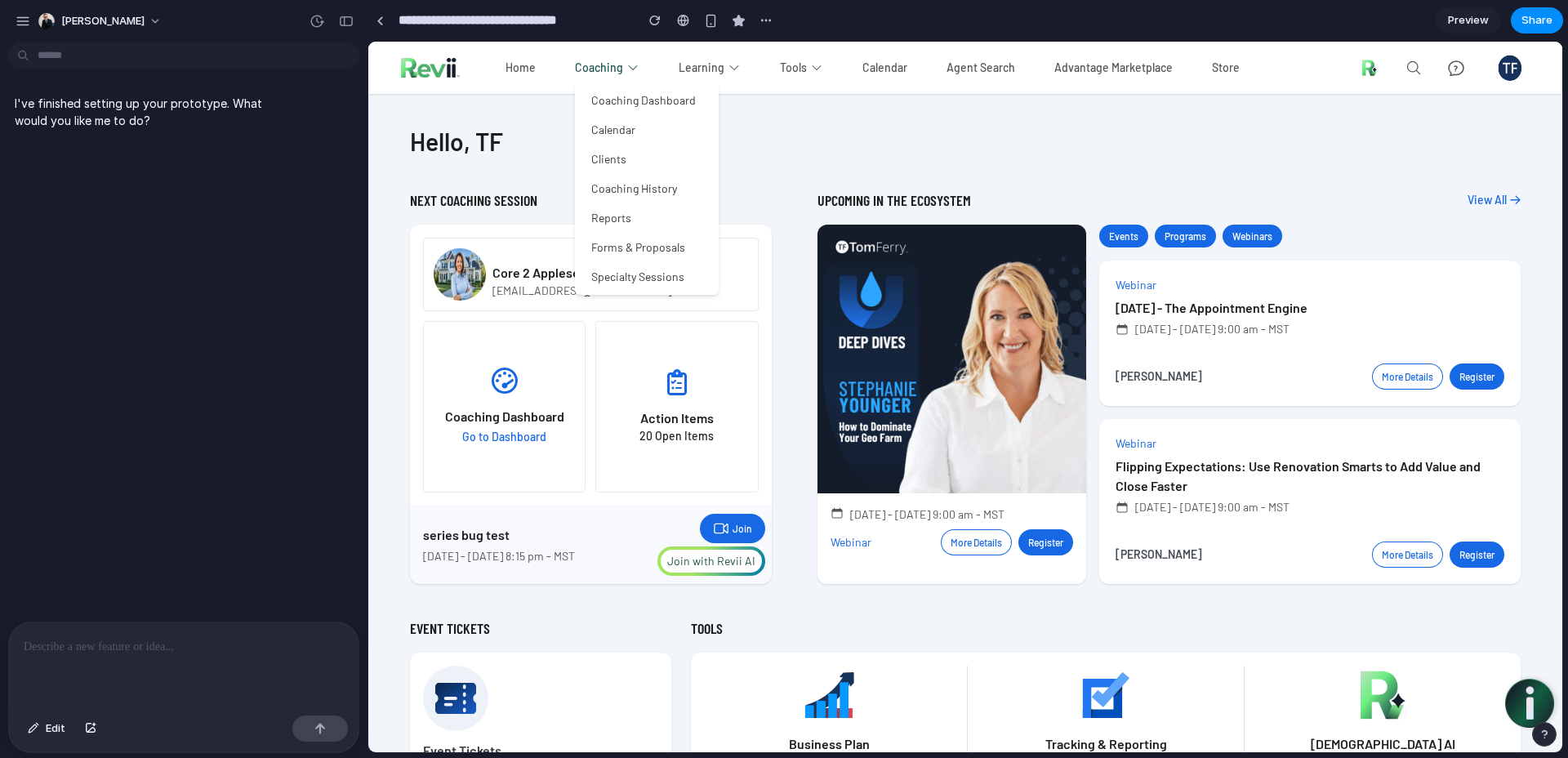
click at [628, 73] on icon "button" at bounding box center [633, 68] width 13 height 13
click at [628, 71] on icon "button" at bounding box center [633, 68] width 13 height 13
click at [1087, 161] on div "Hello, TF NEXT COACHING SESSION Core 2 Appleseed tfcore2@mailinator.com Coachin…" at bounding box center [965, 649] width 1111 height 1111
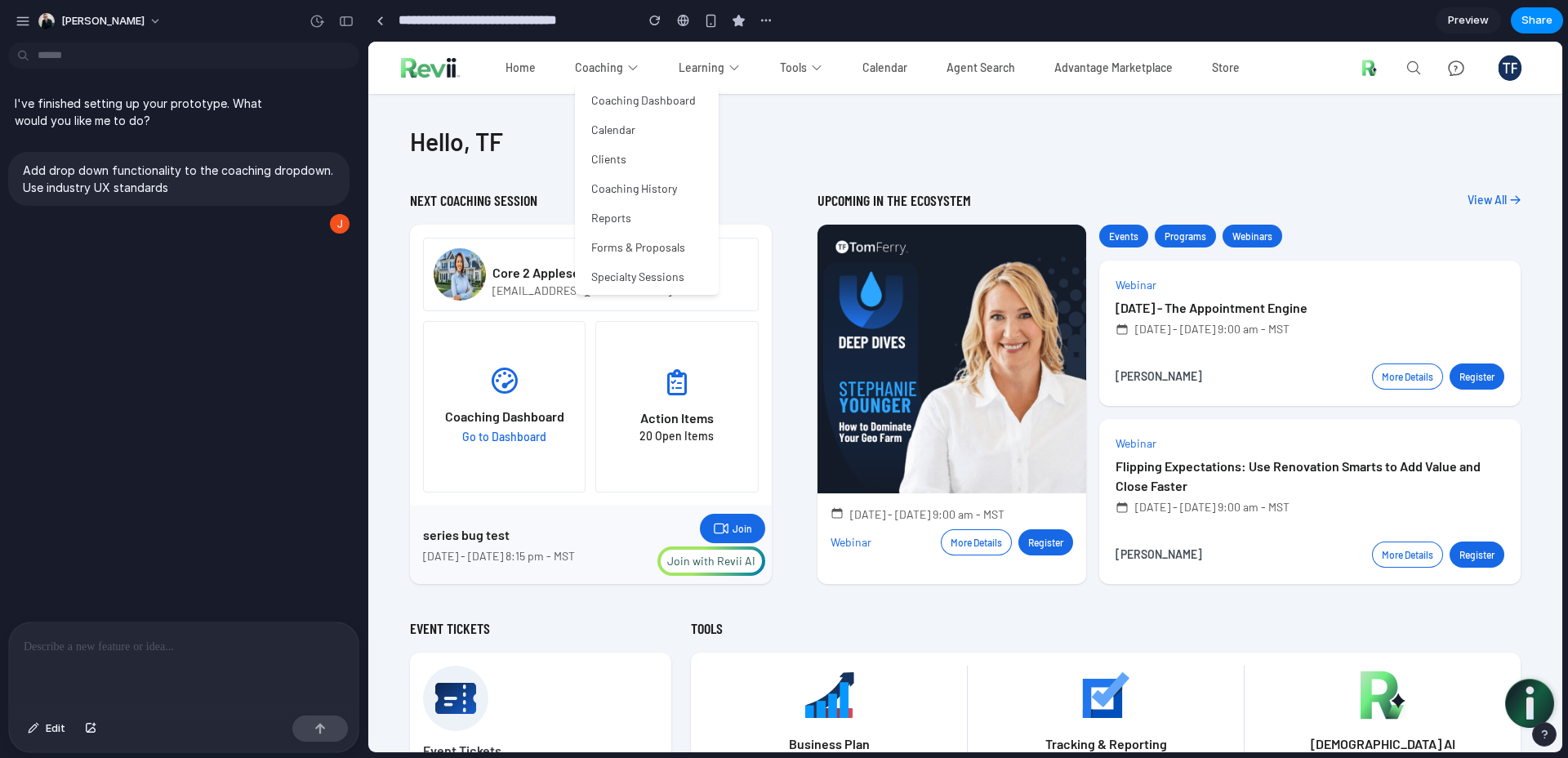
type input "**********"
